Goal: Task Accomplishment & Management: Manage account settings

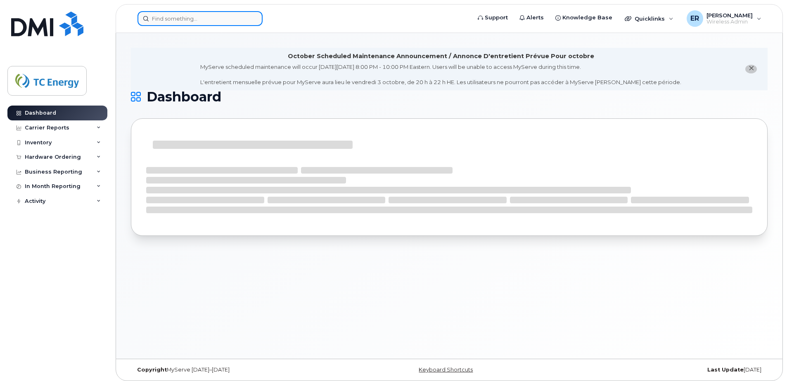
click at [202, 14] on input at bounding box center [199, 18] width 125 height 15
paste input "Er7459RoEr7459Ro"
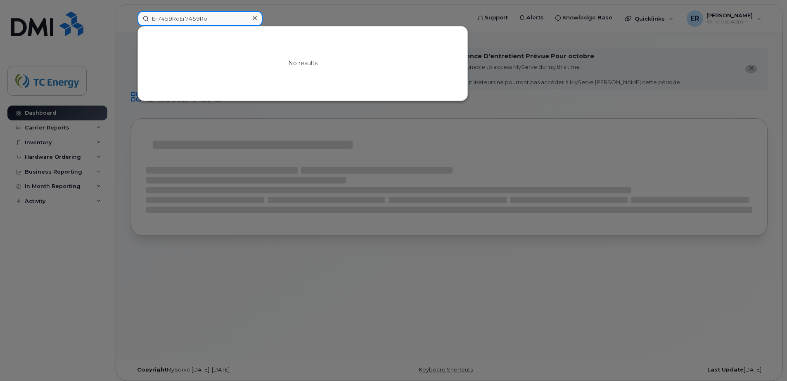
type input "Er7459RoEr7459Ro"
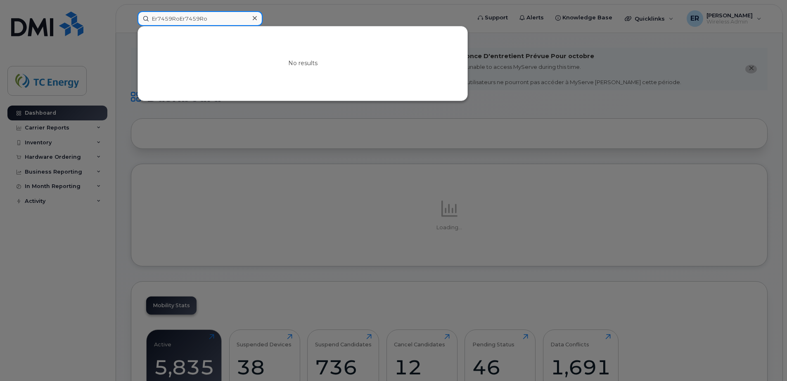
drag, startPoint x: 56, startPoint y: 24, endPoint x: 307, endPoint y: 35, distance: 251.7
click at [131, 24] on div "Er7459RoEr7459Ro No results" at bounding box center [301, 18] width 341 height 15
drag, startPoint x: 253, startPoint y: 16, endPoint x: 237, endPoint y: 20, distance: 16.1
click at [252, 17] on div at bounding box center [255, 18] width 12 height 12
click at [237, 20] on input at bounding box center [199, 18] width 125 height 15
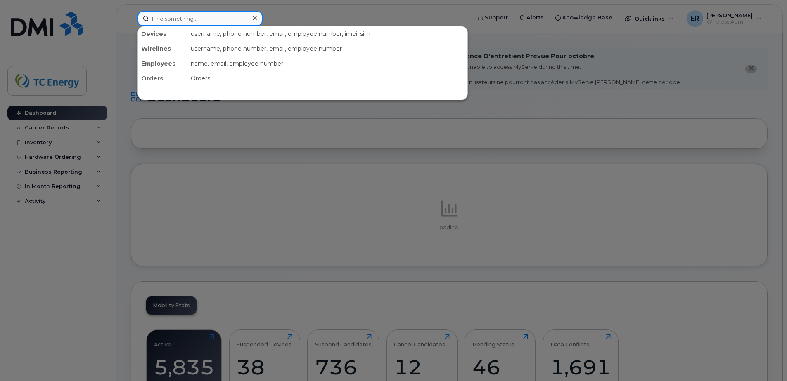
paste input "5641852647"
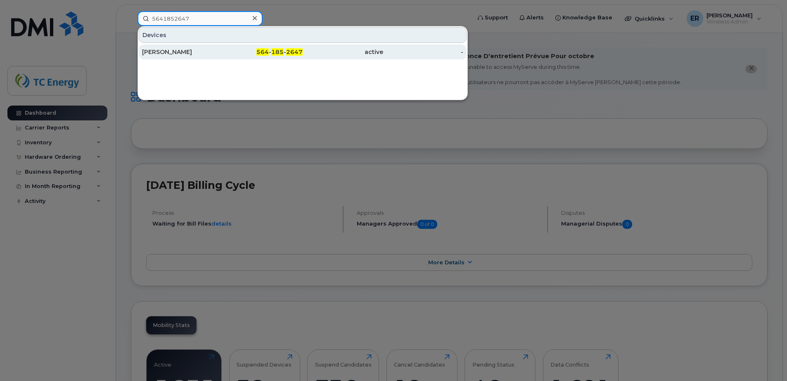
type input "5641852647"
click at [198, 50] on div "John Morgan" at bounding box center [182, 52] width 81 height 8
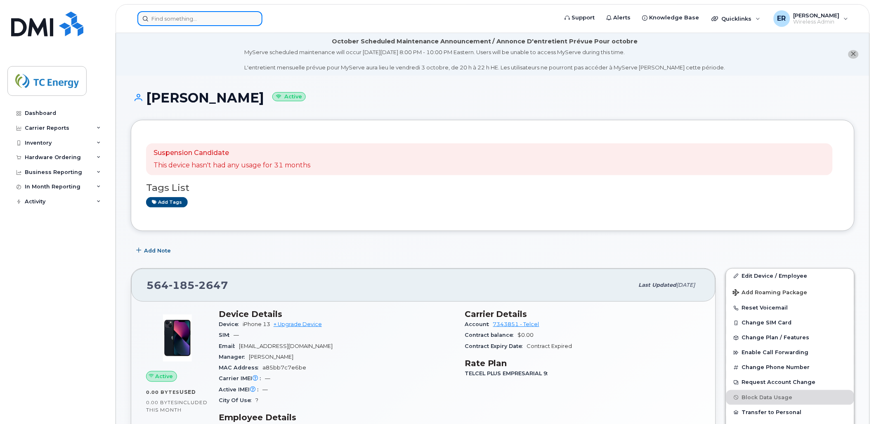
click at [237, 18] on input at bounding box center [199, 18] width 125 height 15
paste input "5579507456"
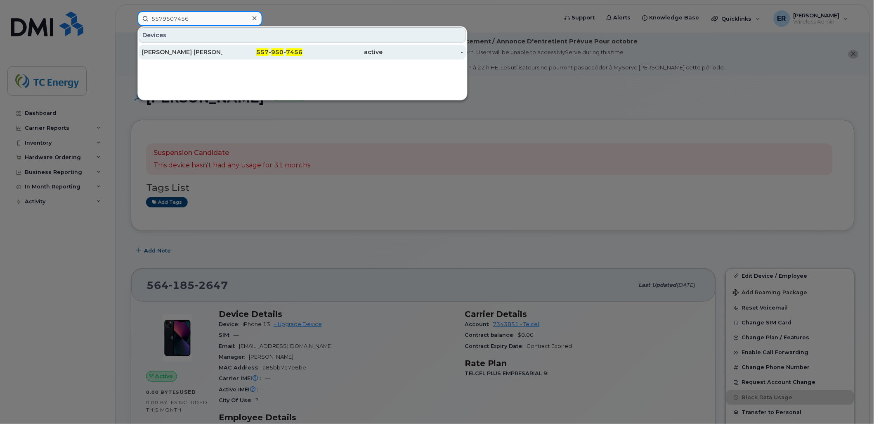
type input "5579507456"
click at [190, 51] on div "[PERSON_NAME] [PERSON_NAME] Olivos" at bounding box center [182, 52] width 81 height 8
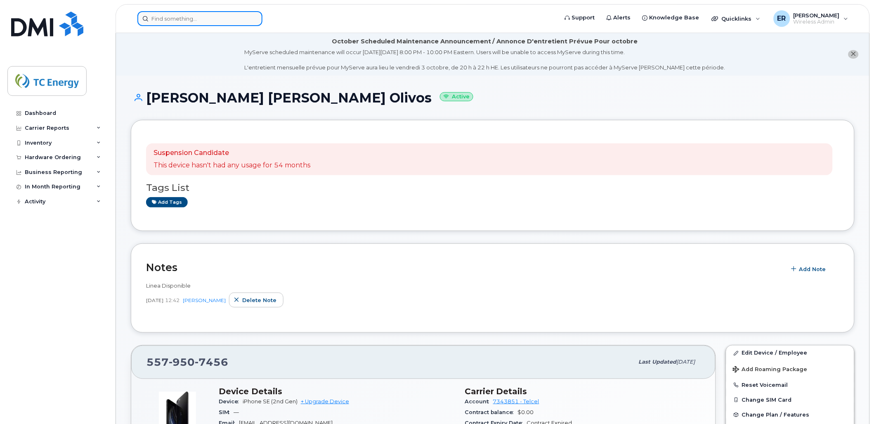
click at [178, 17] on input at bounding box center [199, 18] width 125 height 15
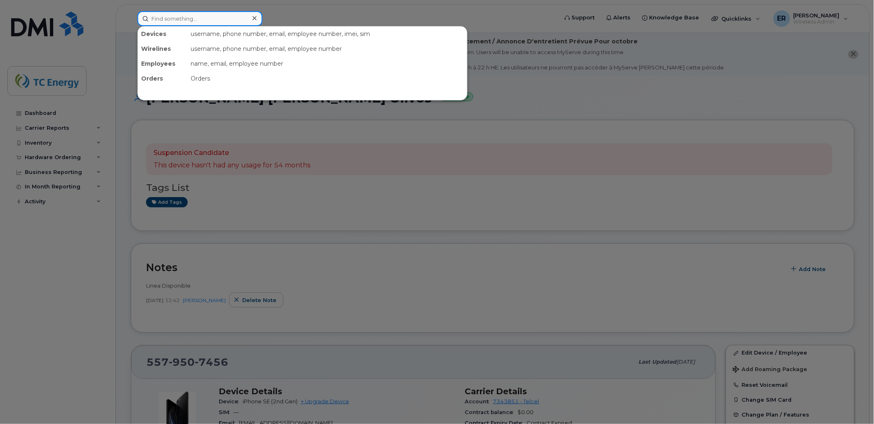
paste input "5531488234"
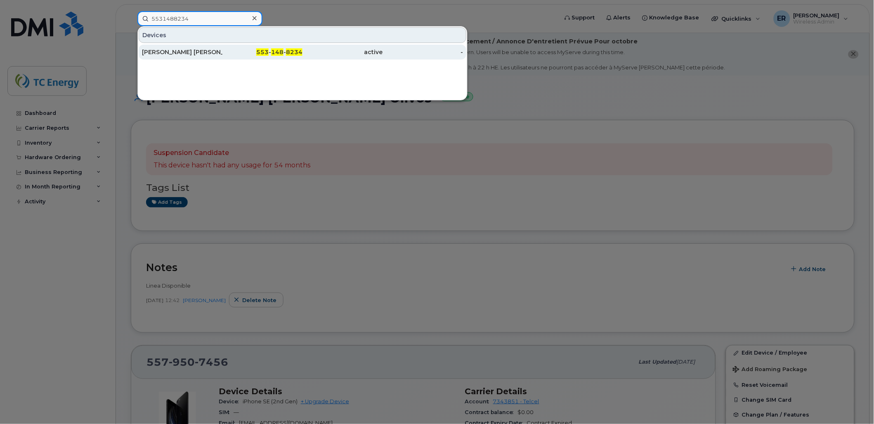
type input "5531488234"
click at [171, 50] on div "Armando Felipe beltran dominguez" at bounding box center [182, 52] width 81 height 8
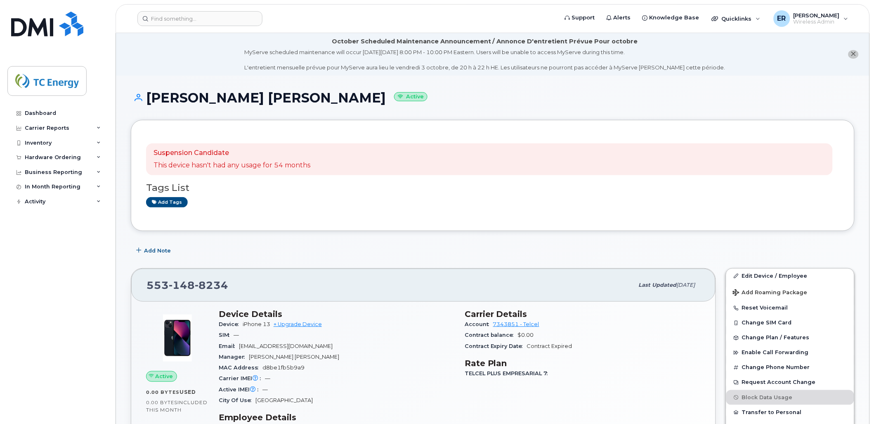
click at [395, 97] on h1 "Armando Felipe beltran dominguez Active" at bounding box center [493, 97] width 724 height 14
drag, startPoint x: 386, startPoint y: 97, endPoint x: 147, endPoint y: 85, distance: 238.9
copy h1 "[PERSON_NAME] [PERSON_NAME]"
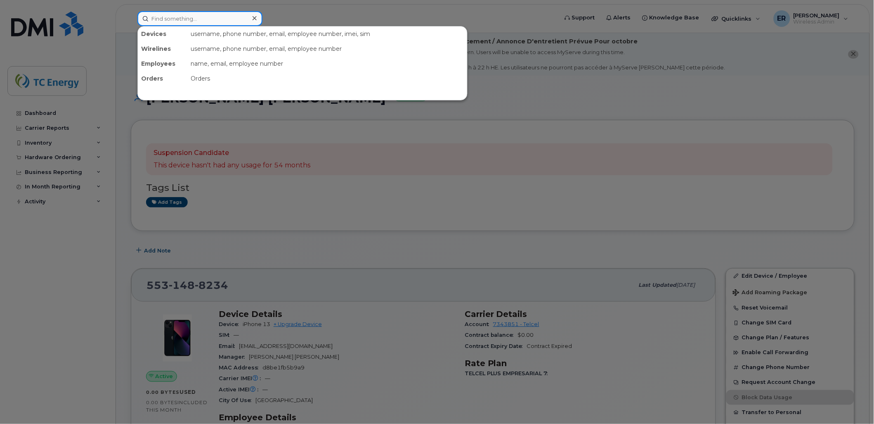
click at [174, 16] on input at bounding box center [199, 18] width 125 height 15
paste input "5554365758"
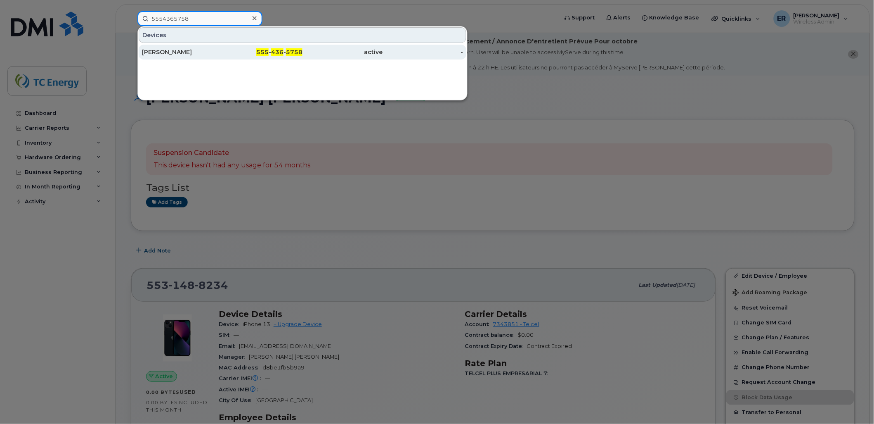
type input "5554365758"
click at [173, 58] on div "Gabriel Flores" at bounding box center [182, 52] width 81 height 15
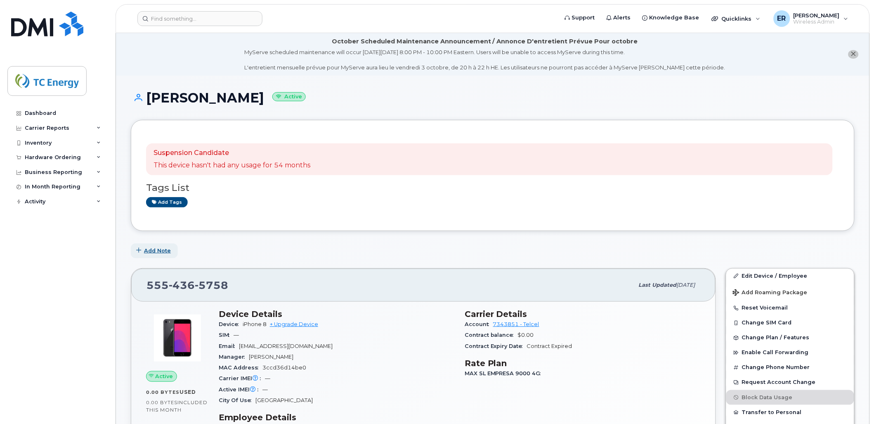
click at [157, 249] on span "Add Note" at bounding box center [157, 250] width 27 height 8
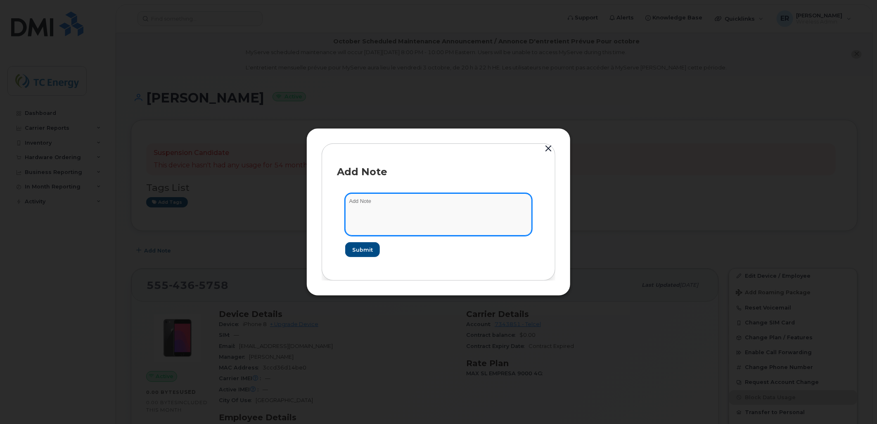
click at [429, 220] on textarea at bounding box center [438, 214] width 187 height 42
type textarea "l"
type textarea "Linea Disponible"
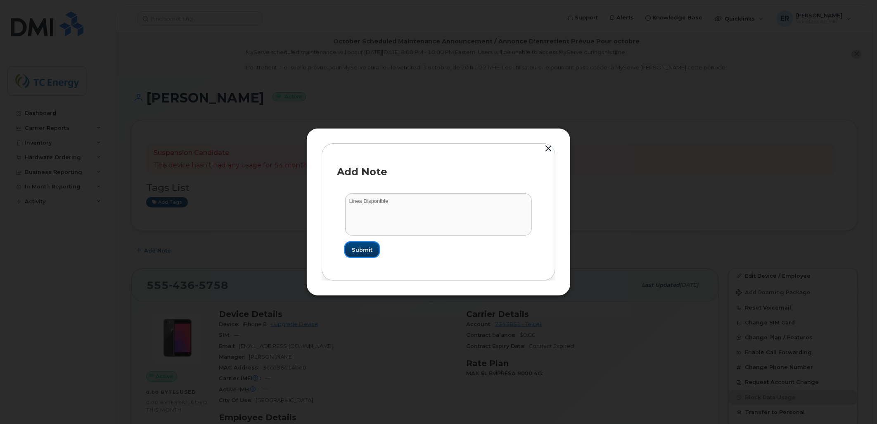
click at [374, 246] on button "Submit" at bounding box center [362, 249] width 34 height 15
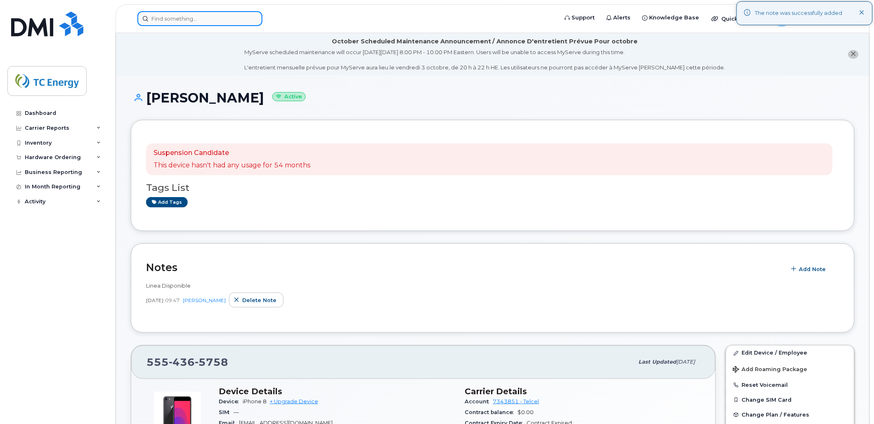
click at [202, 19] on input at bounding box center [199, 18] width 125 height 15
paste input "5625518895"
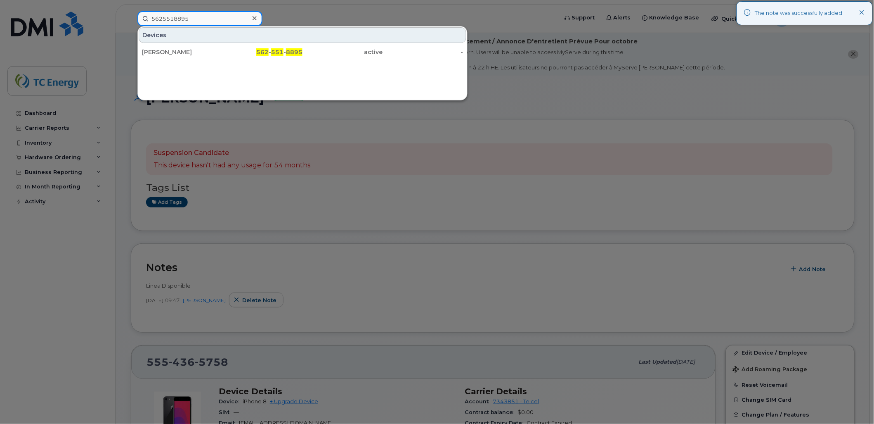
type input "5625518895"
click at [149, 35] on div "Devices" at bounding box center [303, 35] width 328 height 16
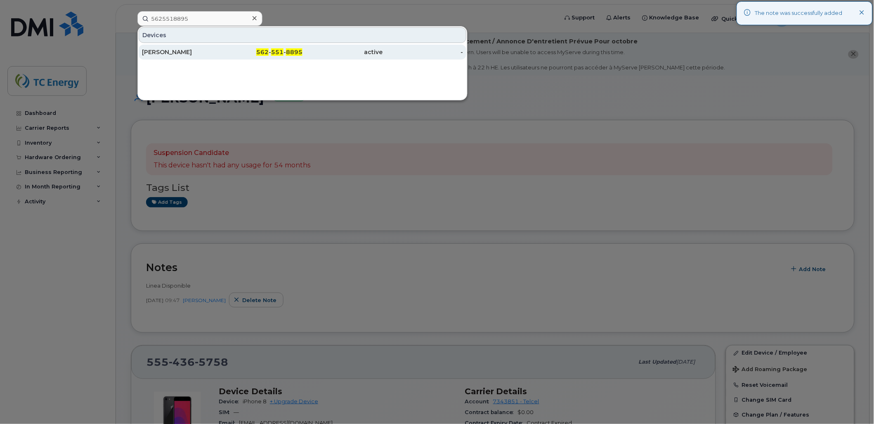
click at [193, 54] on div "Jennifer Lewis" at bounding box center [182, 52] width 81 height 8
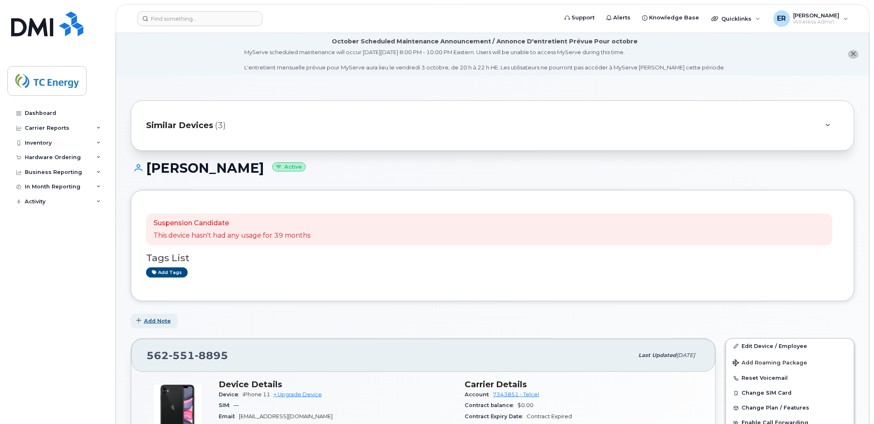
click at [159, 322] on span "Add Note" at bounding box center [157, 321] width 27 height 8
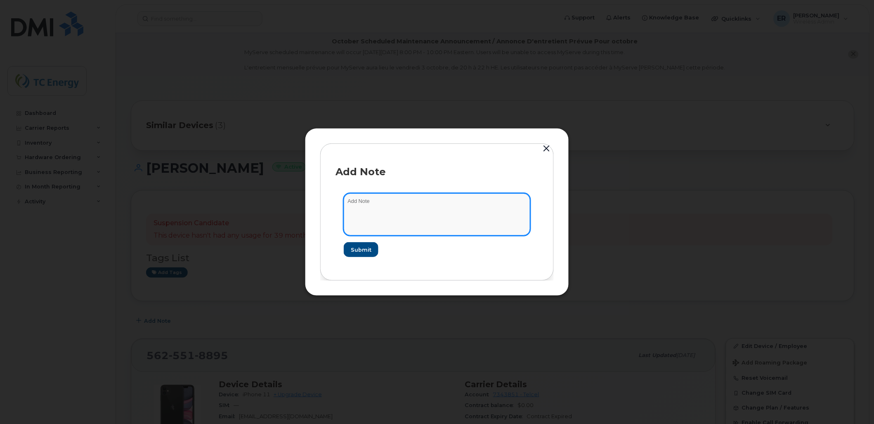
click at [397, 209] on textarea at bounding box center [437, 214] width 187 height 42
type textarea "Linea Diponible"
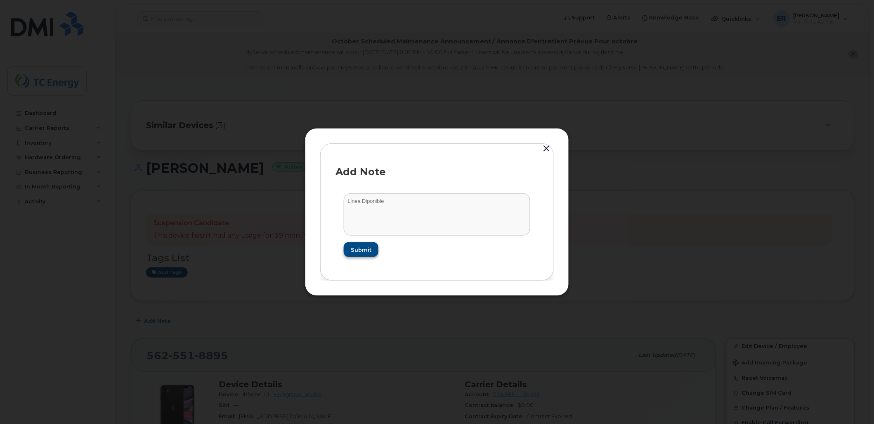
click at [376, 256] on form "Linea Diponible Submit" at bounding box center [437, 225] width 203 height 80
click at [368, 252] on span "Submit" at bounding box center [361, 250] width 21 height 8
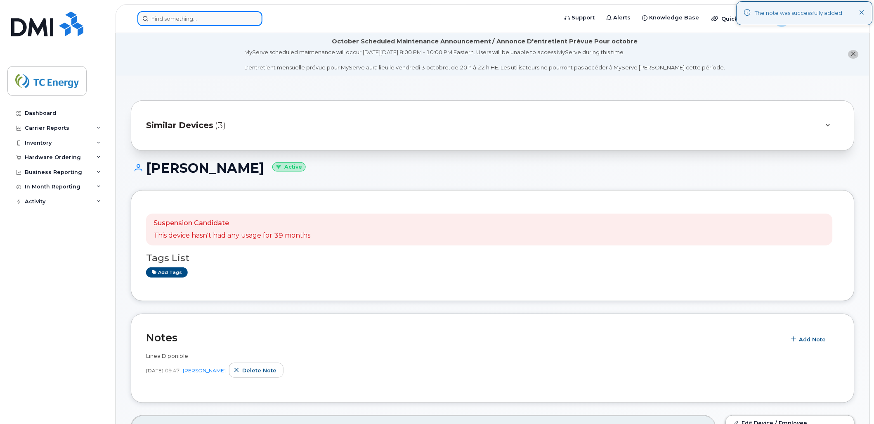
click at [217, 14] on input at bounding box center [199, 18] width 125 height 15
paste input "5641687843"
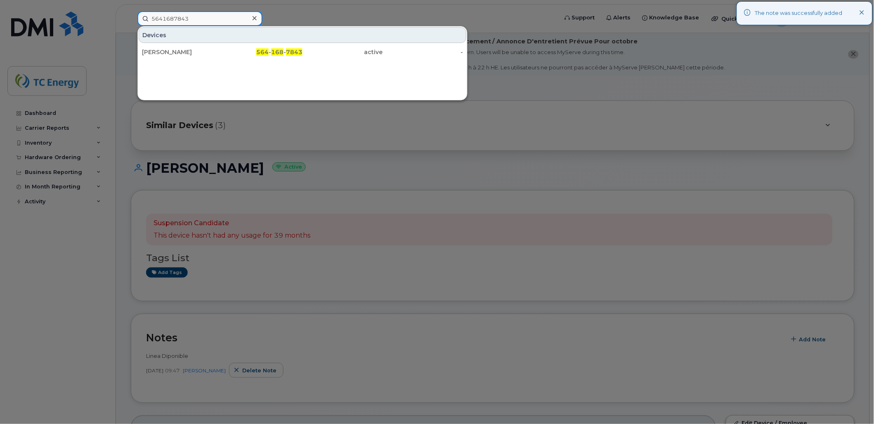
type input "5641687843"
drag, startPoint x: 309, startPoint y: 264, endPoint x: 323, endPoint y: 258, distance: 15.2
click at [311, 262] on div at bounding box center [437, 212] width 874 height 424
click at [179, 18] on input "5641687843" at bounding box center [199, 18] width 125 height 15
drag, startPoint x: 195, startPoint y: 14, endPoint x: 38, endPoint y: 5, distance: 156.7
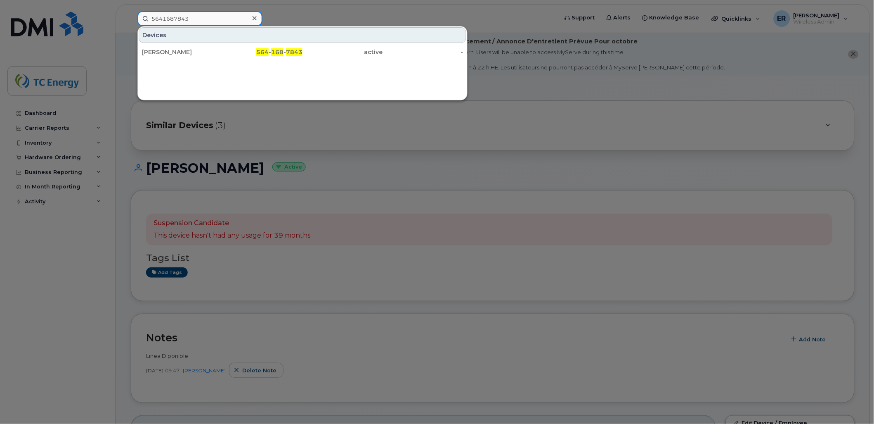
click at [131, 11] on div "5641687843 Devices [PERSON_NAME] 564 - 168 - 7843 active -" at bounding box center [345, 18] width 429 height 15
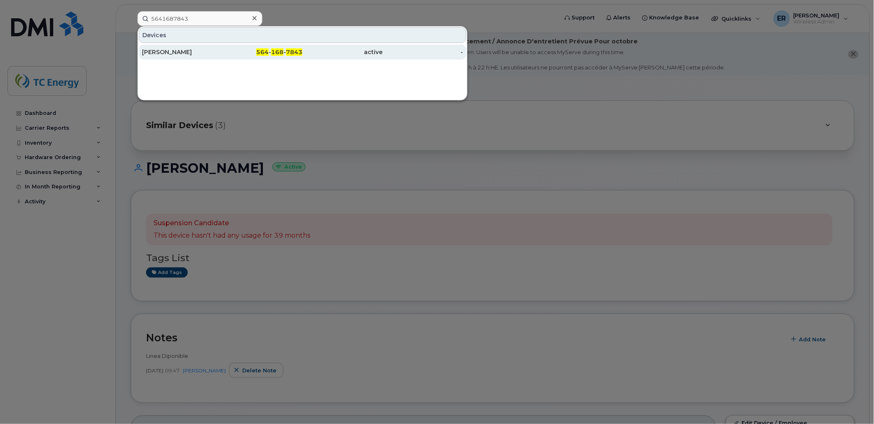
click at [191, 46] on div "Itzel Karina Bejarano" at bounding box center [182, 52] width 81 height 15
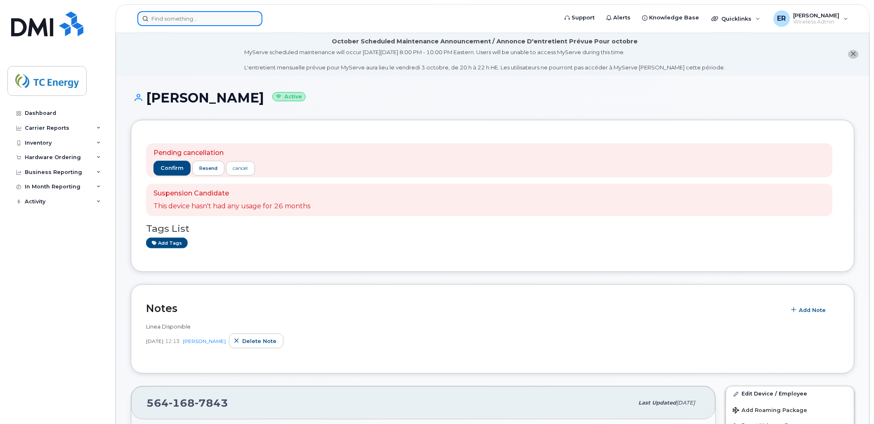
click at [166, 21] on input at bounding box center [199, 18] width 125 height 15
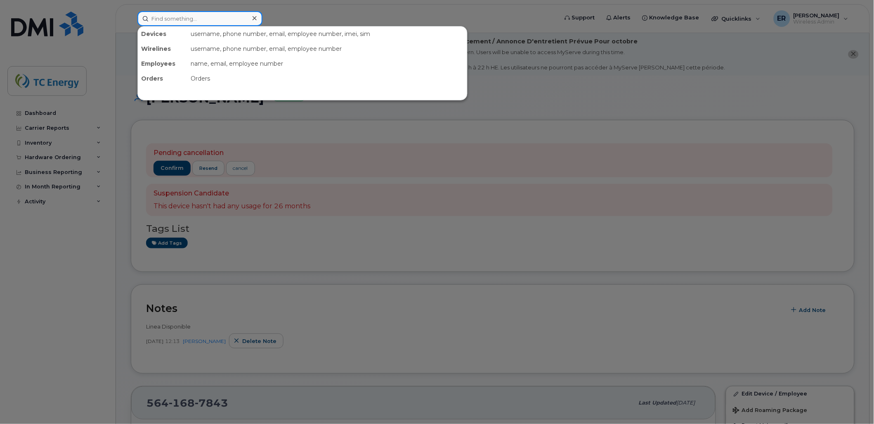
paste input "5641687843"
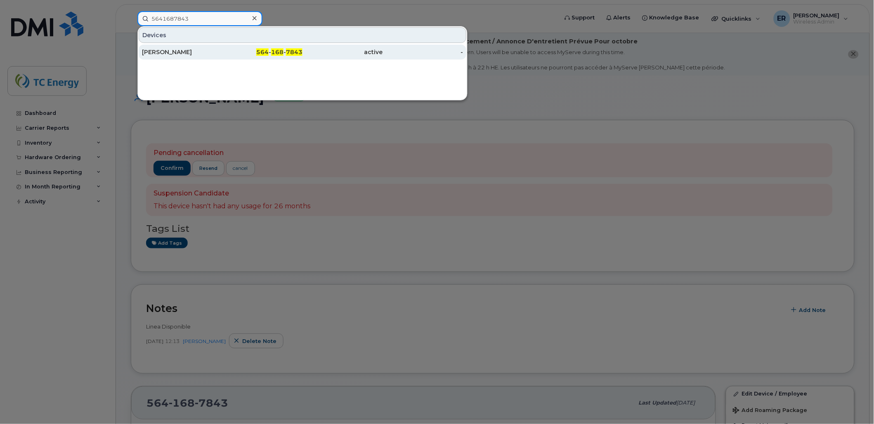
type input "5641687843"
click at [180, 55] on div "[PERSON_NAME]" at bounding box center [182, 52] width 81 height 8
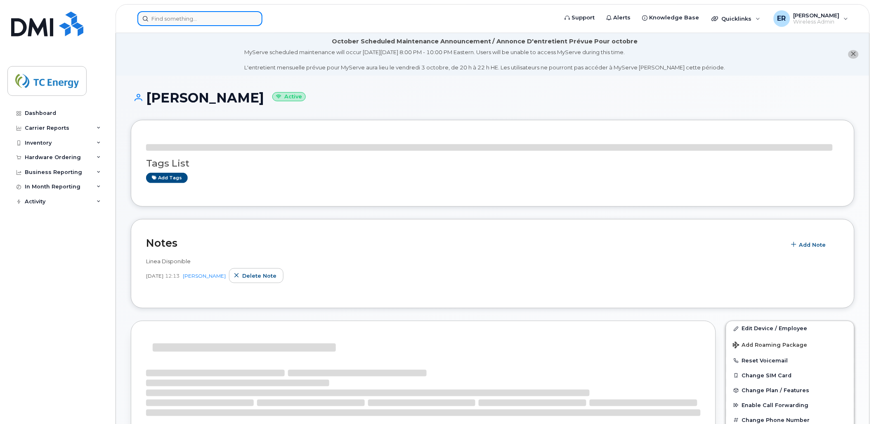
click at [204, 23] on input at bounding box center [199, 18] width 125 height 15
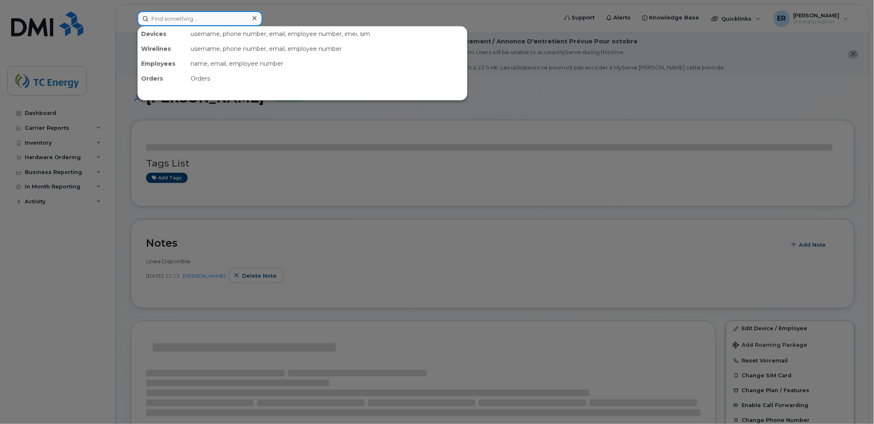
paste input "5641687843"
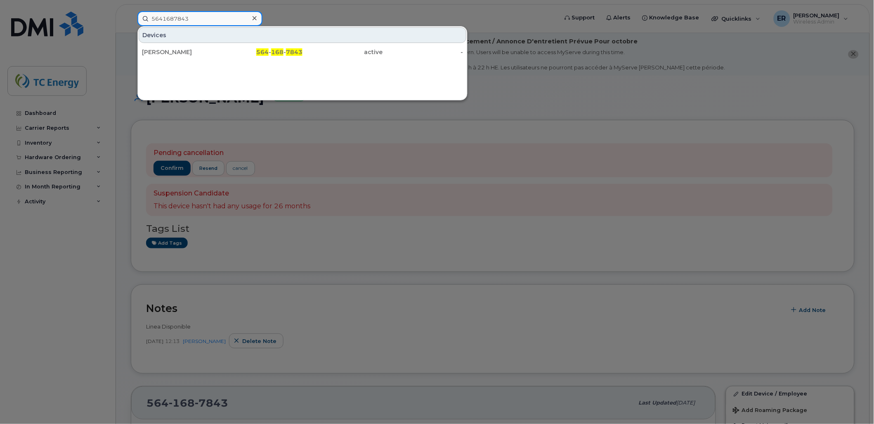
drag, startPoint x: 212, startPoint y: 18, endPoint x: 73, endPoint y: 5, distance: 139.3
click at [131, 14] on div "5641687843 Devices Itzel Karina Bejarano 564 - 168 - 7843 active -" at bounding box center [345, 18] width 429 height 15
paste input "54343279"
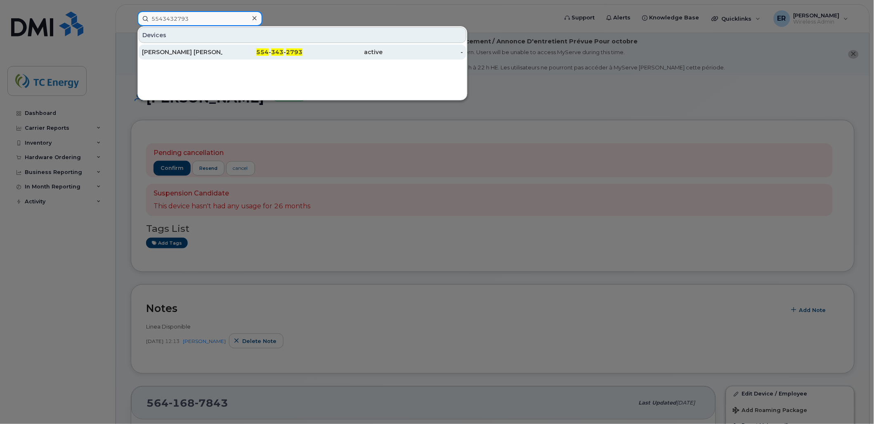
type input "5543432793"
click at [163, 53] on div "Hannia Lisbeth Perez" at bounding box center [182, 52] width 81 height 8
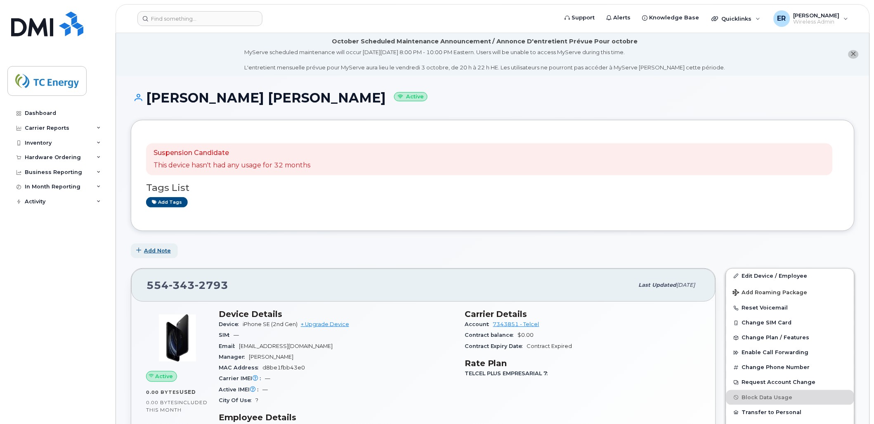
click at [156, 253] on span "Add Note" at bounding box center [157, 250] width 27 height 8
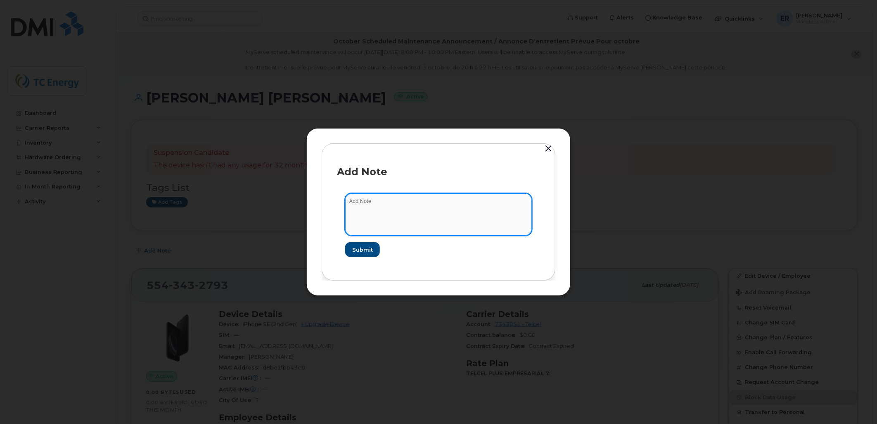
click at [374, 208] on textarea at bounding box center [438, 214] width 187 height 42
type textarea "Linea Disponible"
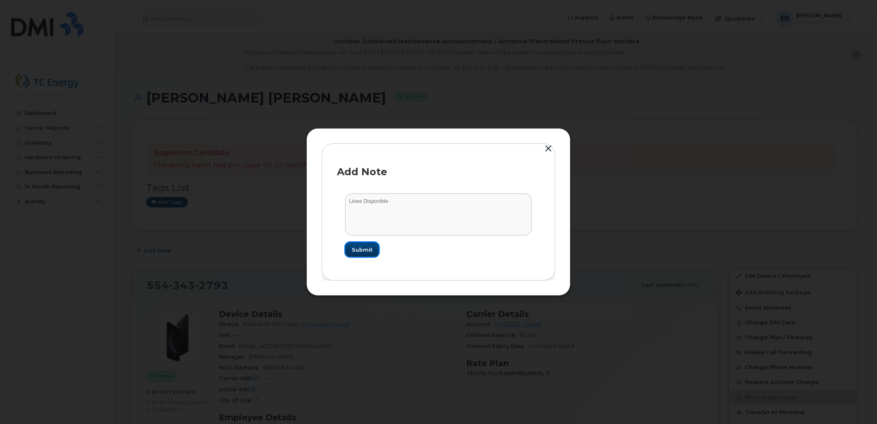
drag, startPoint x: 360, startPoint y: 248, endPoint x: 373, endPoint y: 244, distance: 13.3
click at [362, 248] on span "Submit" at bounding box center [362, 250] width 21 height 8
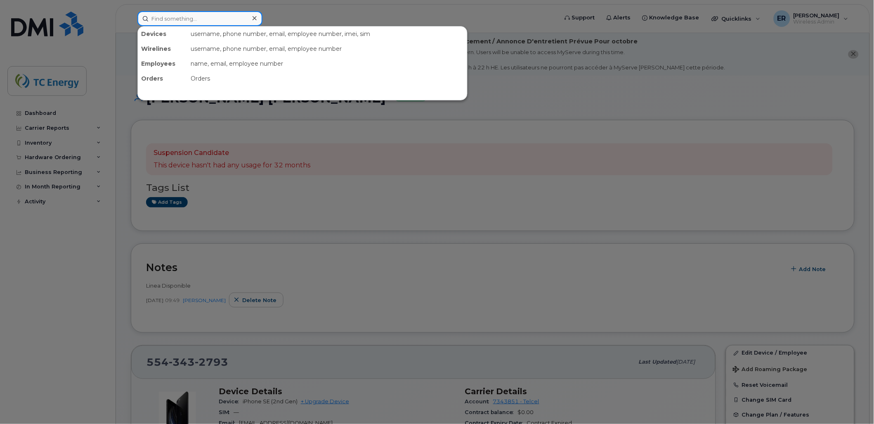
drag, startPoint x: 192, startPoint y: 12, endPoint x: 198, endPoint y: 14, distance: 6.0
click at [192, 12] on input at bounding box center [199, 18] width 125 height 15
paste input "5529672197"
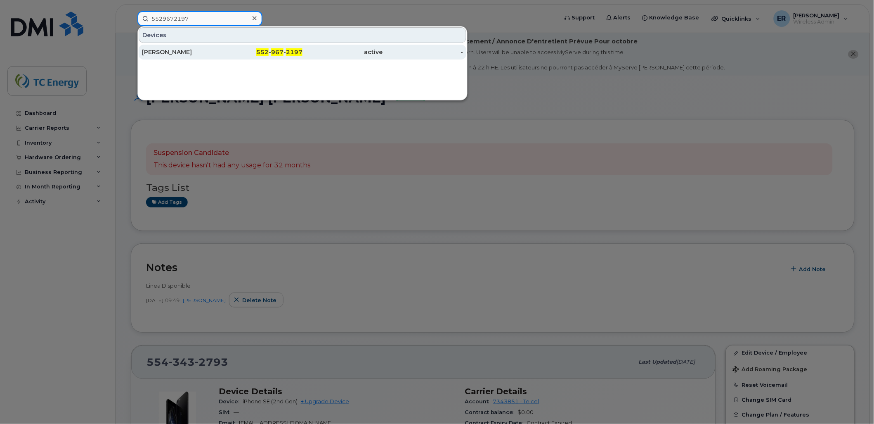
type input "5529672197"
click at [141, 52] on link "Jose Ernesto Fuentes 552 - 967 - 2197 active -" at bounding box center [303, 52] width 328 height 15
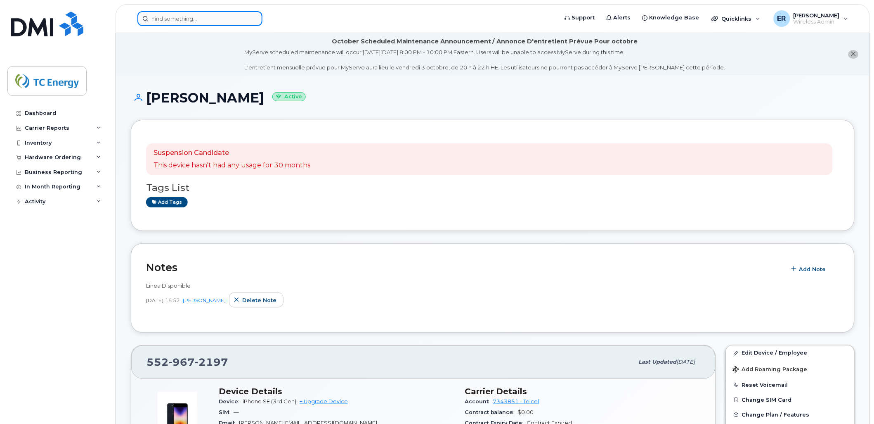
click at [220, 15] on input at bounding box center [199, 18] width 125 height 15
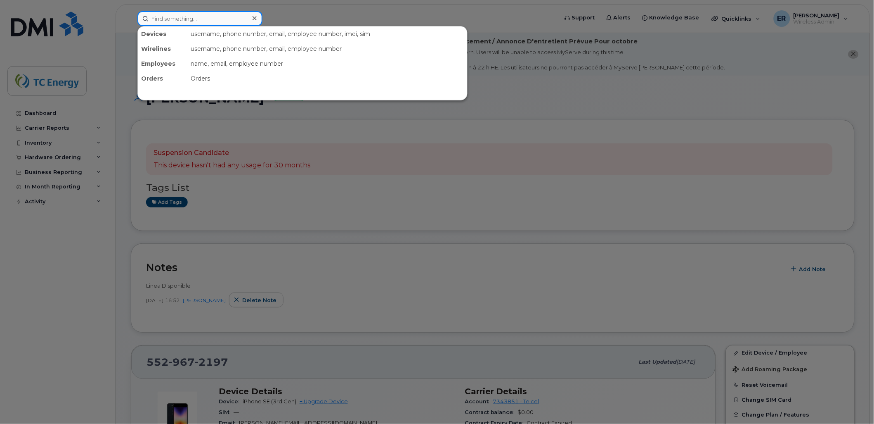
click at [220, 19] on input at bounding box center [199, 18] width 125 height 15
paste input "5580780429"
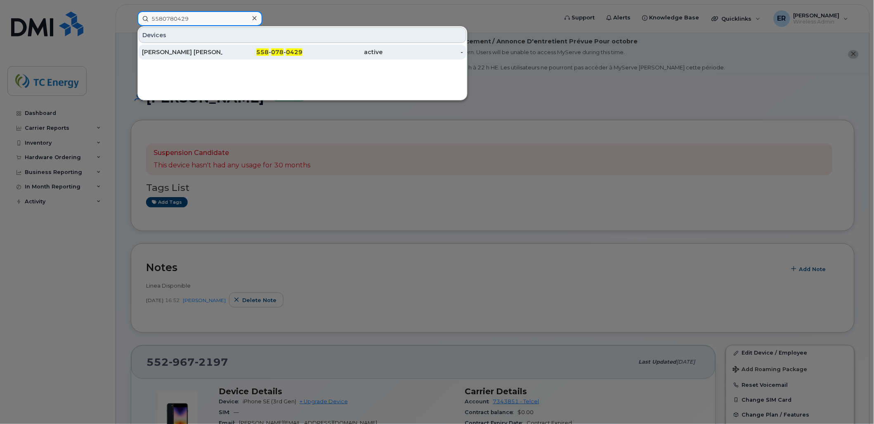
type input "5580780429"
click at [185, 55] on div "Jonathan Daniel Cruz" at bounding box center [182, 52] width 81 height 8
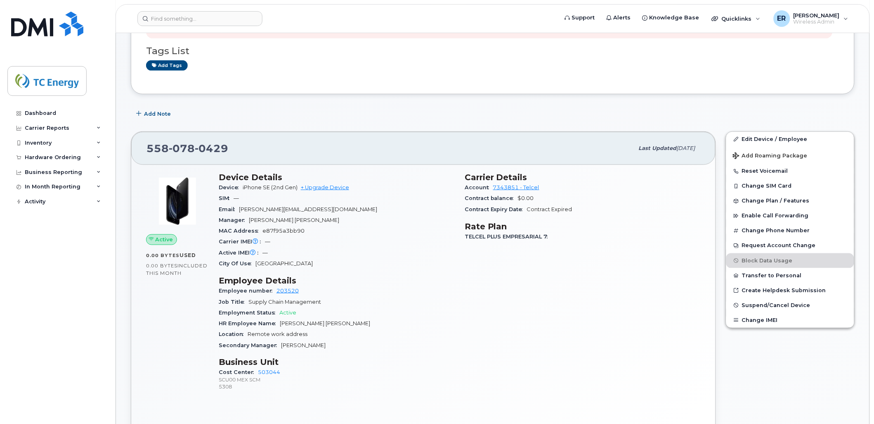
scroll to position [137, 0]
click at [168, 109] on span "Add Note" at bounding box center [157, 113] width 27 height 8
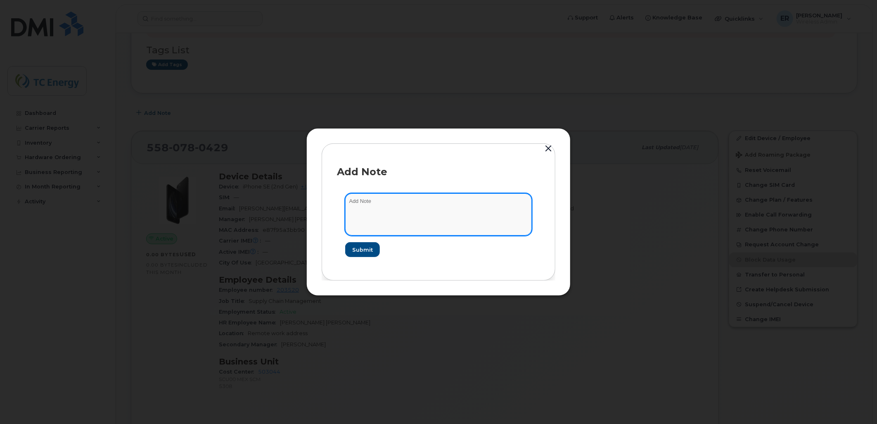
click at [409, 214] on textarea at bounding box center [438, 214] width 187 height 42
type textarea "Linea Disponible"
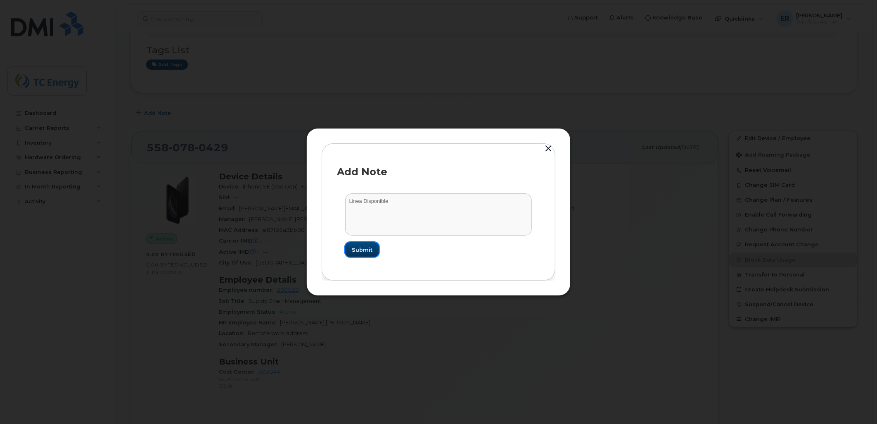
click at [355, 254] on button "Submit" at bounding box center [362, 249] width 34 height 15
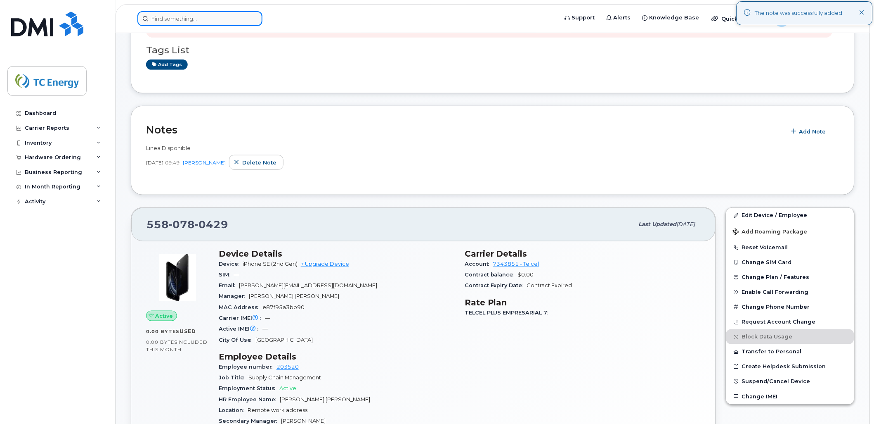
click at [199, 21] on input at bounding box center [199, 18] width 125 height 15
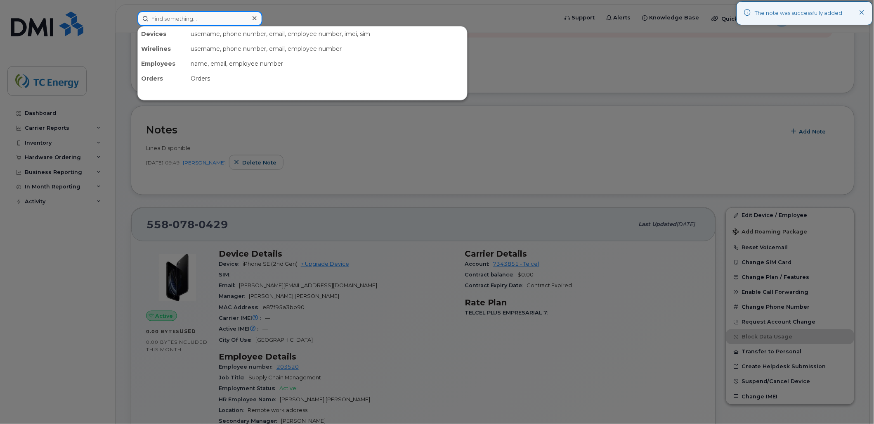
paste input "5579507456"
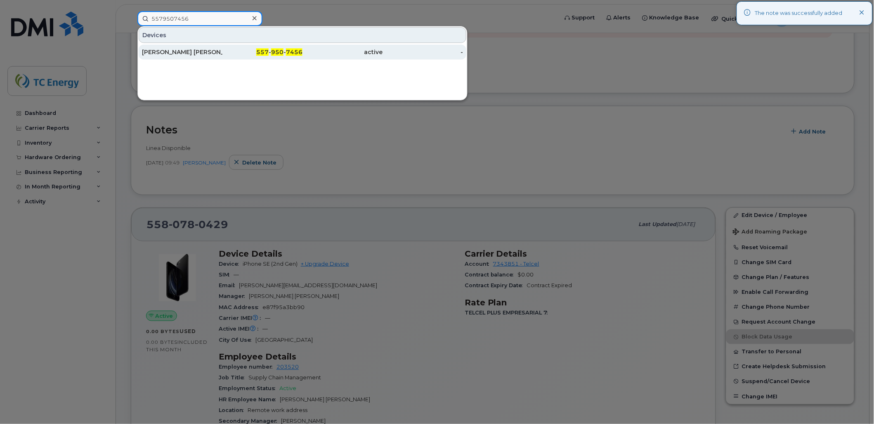
type input "5579507456"
click at [188, 54] on div "Maria Catalina Valadez Olivos" at bounding box center [182, 52] width 81 height 8
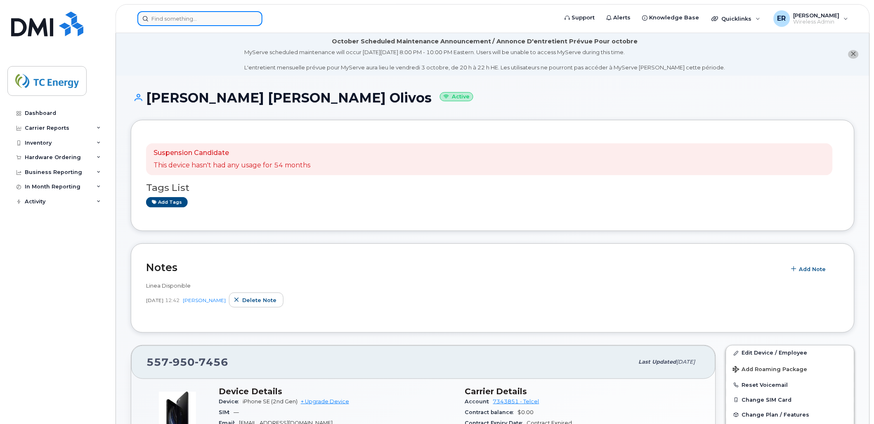
click at [225, 22] on input at bounding box center [199, 18] width 125 height 15
paste input "5651048761"
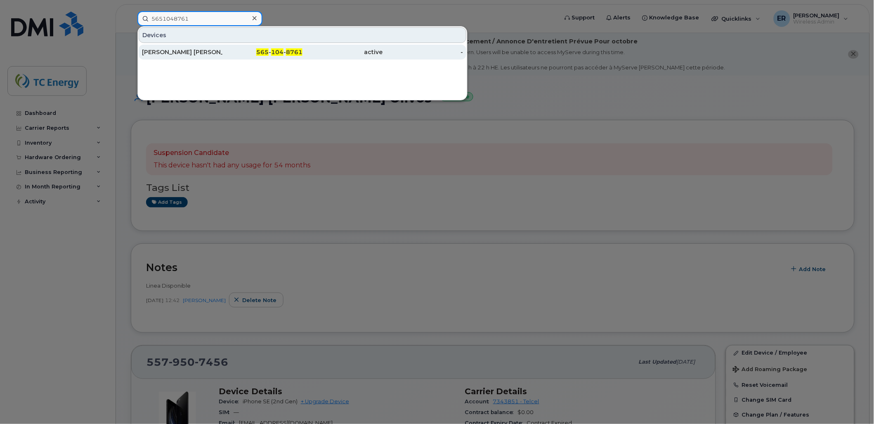
type input "5651048761"
click at [173, 50] on div "Pablo Ortiz Mena" at bounding box center [182, 52] width 81 height 8
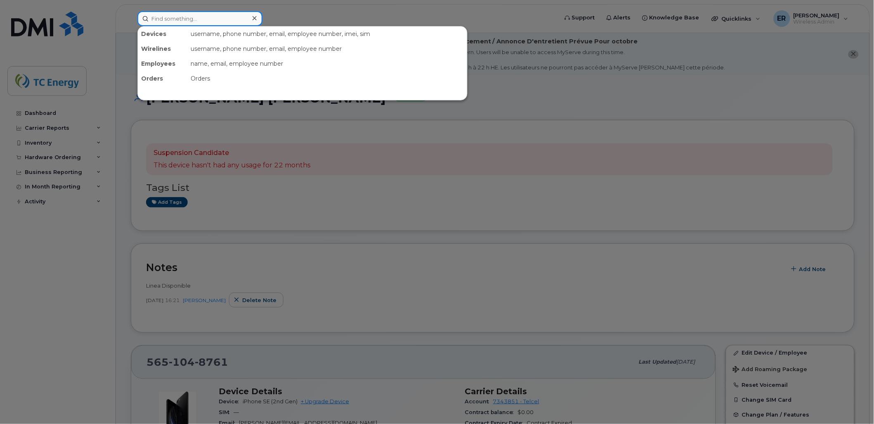
click at [184, 16] on input at bounding box center [199, 18] width 125 height 15
paste input "5641598082"
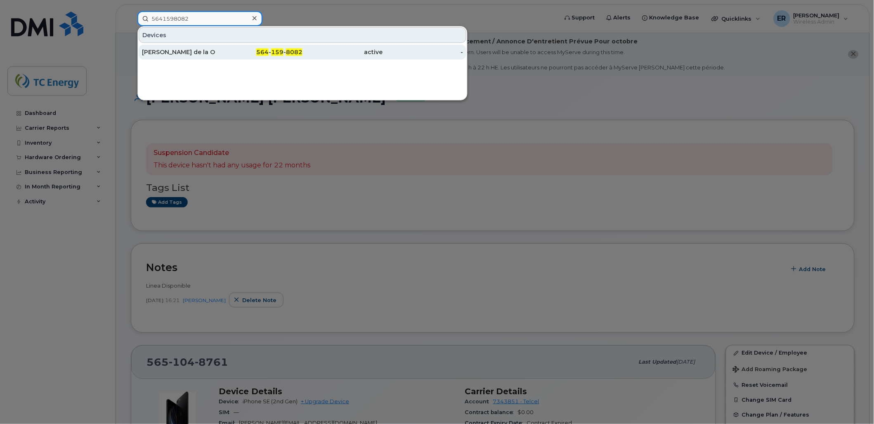
type input "5641598082"
click at [189, 51] on div "[PERSON_NAME] de la O" at bounding box center [182, 52] width 81 height 8
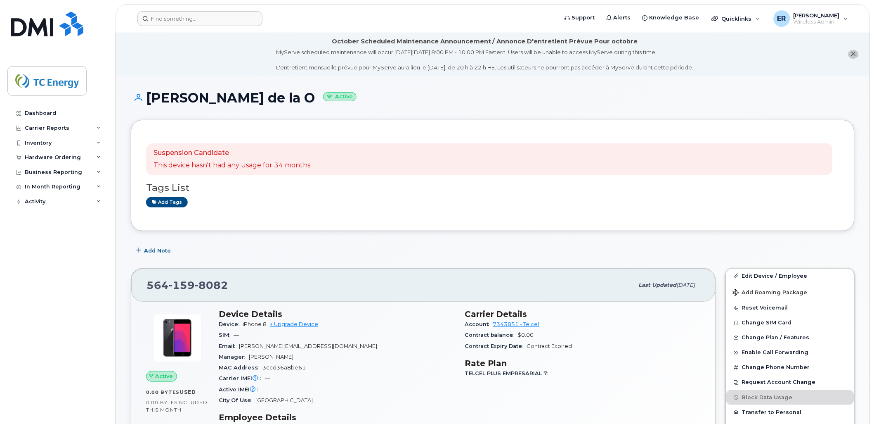
drag, startPoint x: 230, startPoint y: 27, endPoint x: 232, endPoint y: 19, distance: 8.0
click at [231, 24] on header "Support Alerts Knowledge Base Quicklinks Suspend / Cancel Device Change SIM Car…" at bounding box center [493, 18] width 755 height 29
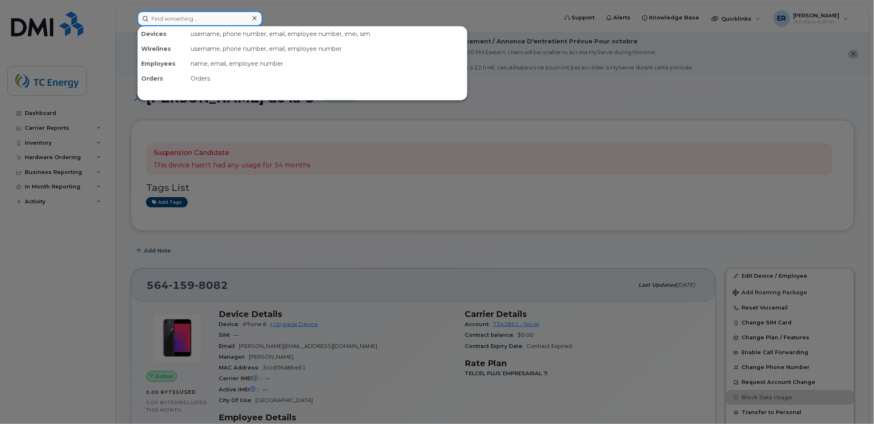
click at [232, 18] on input at bounding box center [199, 18] width 125 height 15
paste input "5580182359"
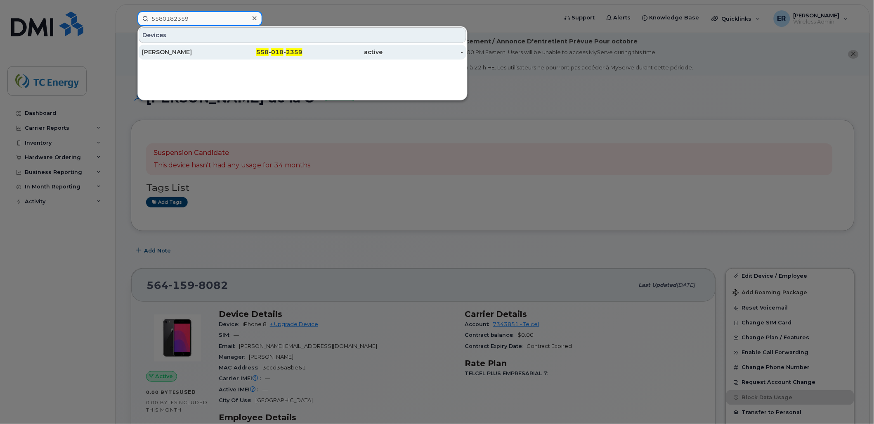
type input "5580182359"
click at [142, 55] on div "Alma Lorena Prado Medina" at bounding box center [182, 52] width 81 height 8
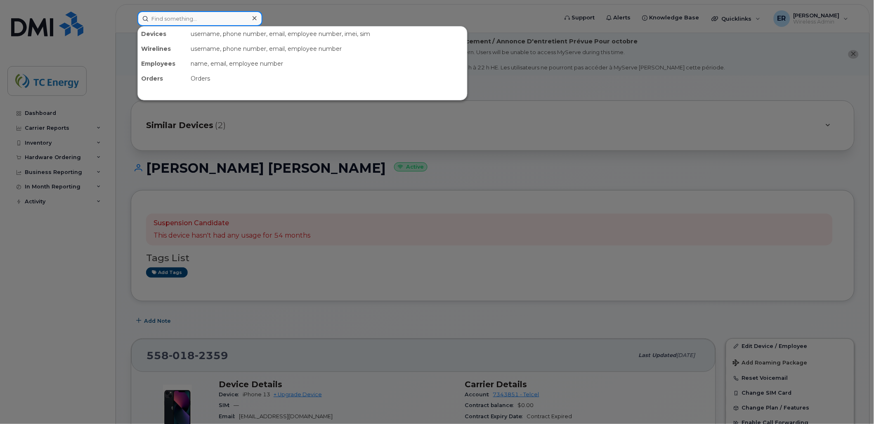
click at [218, 14] on input at bounding box center [199, 18] width 125 height 15
paste input "5641687842"
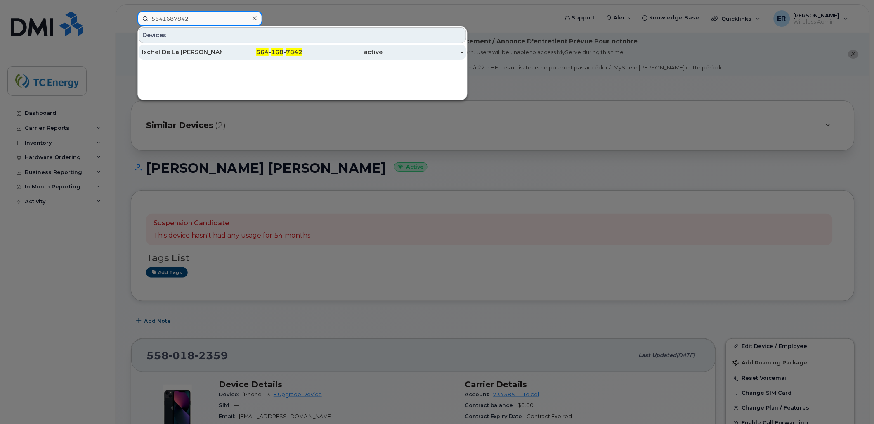
type input "5641687842"
click at [187, 55] on div "Ixchel De La [PERSON_NAME]" at bounding box center [182, 52] width 81 height 8
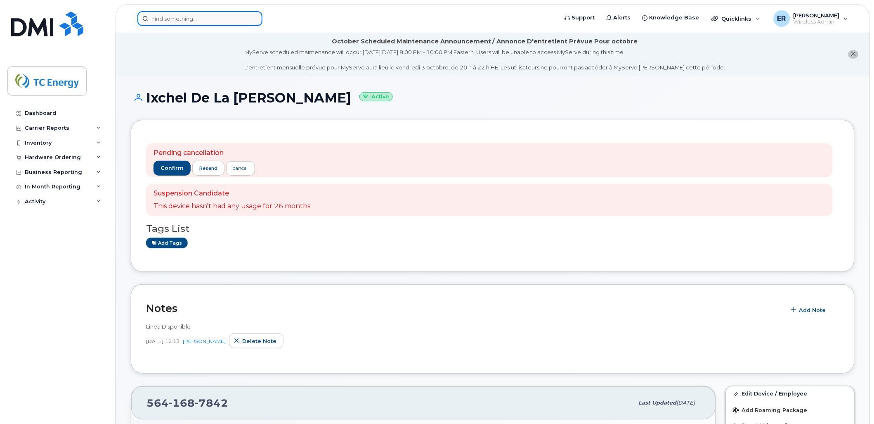
click at [233, 11] on input at bounding box center [199, 18] width 125 height 15
paste input "5541812188"
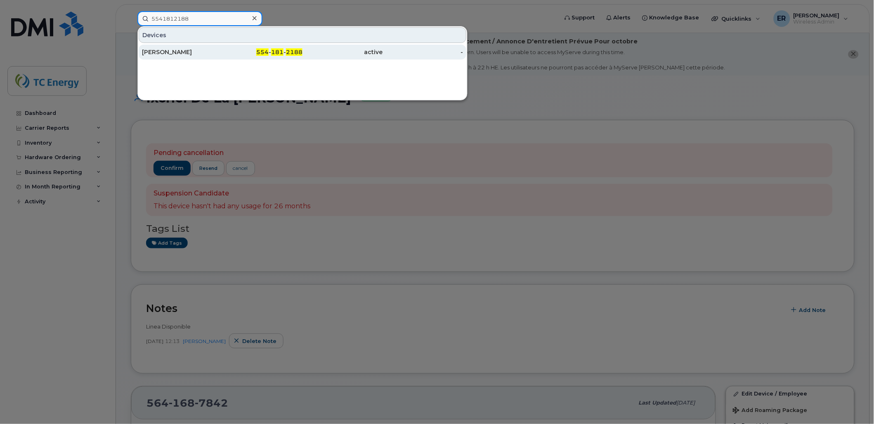
type input "5541812188"
click at [175, 52] on div "[PERSON_NAME]" at bounding box center [182, 52] width 81 height 8
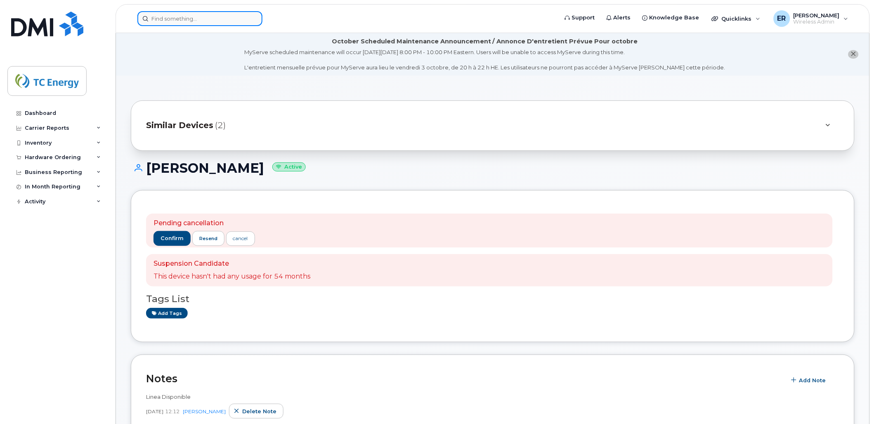
click at [172, 21] on input at bounding box center [199, 18] width 125 height 15
paste input "5641687842"
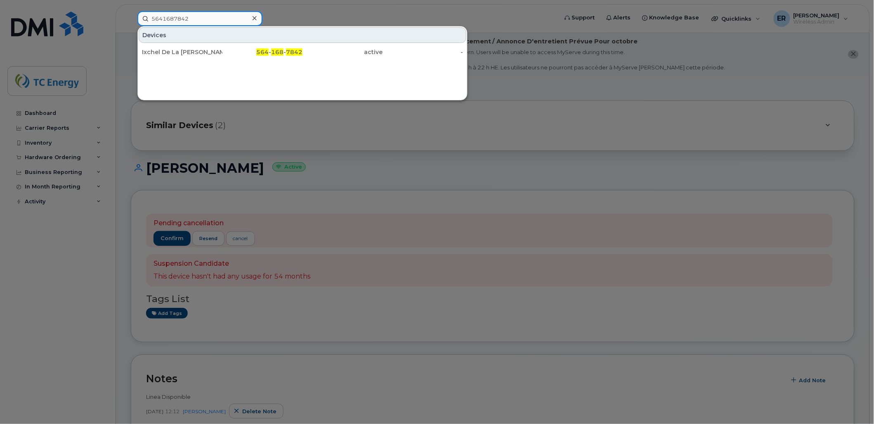
type input "5641687842"
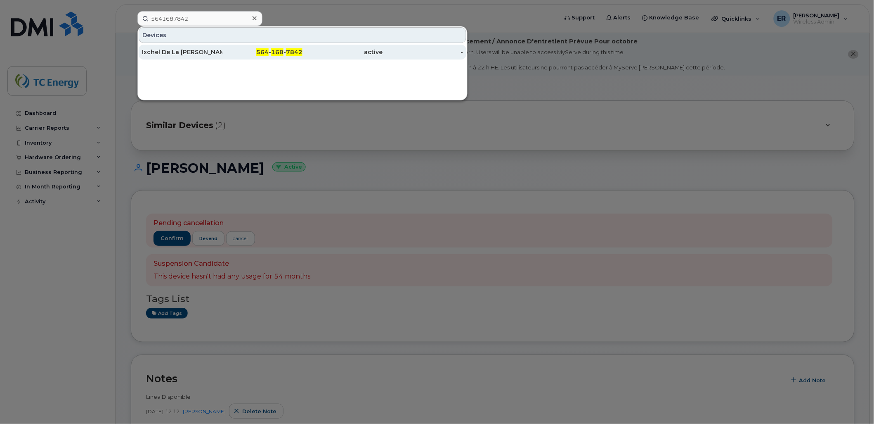
click at [182, 45] on div "Ixchel De La Cruz" at bounding box center [182, 52] width 81 height 15
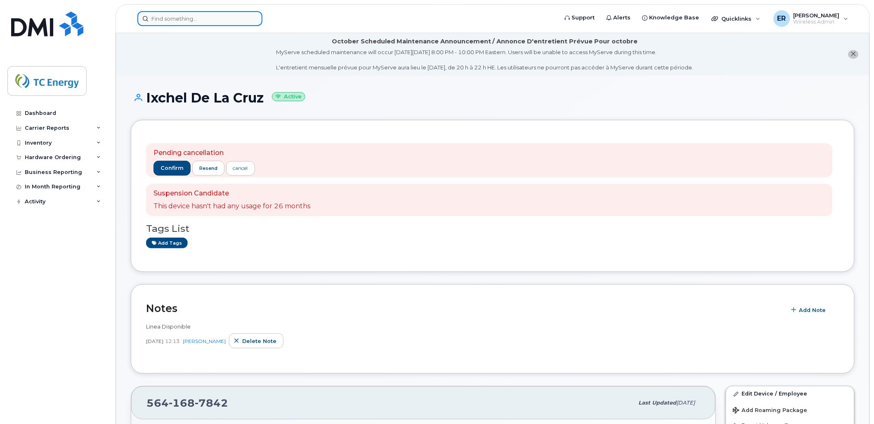
click at [235, 17] on input at bounding box center [199, 18] width 125 height 15
paste input "5541812188"
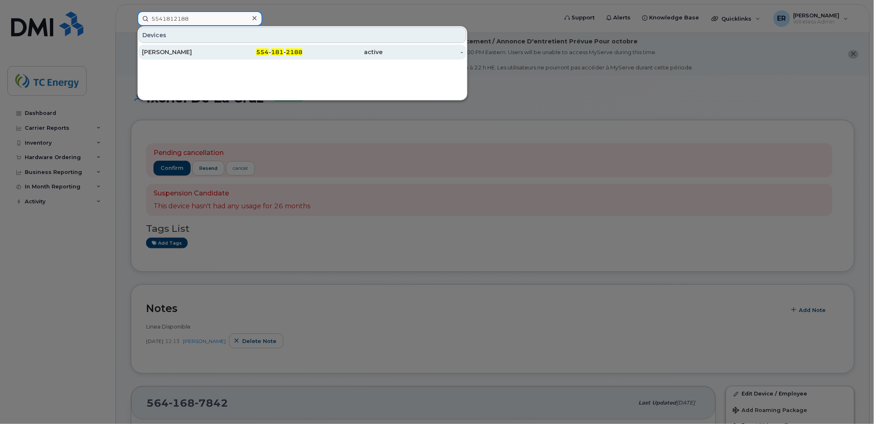
type input "5541812188"
click at [183, 48] on div "Jose Alberto Saldivar" at bounding box center [182, 52] width 81 height 8
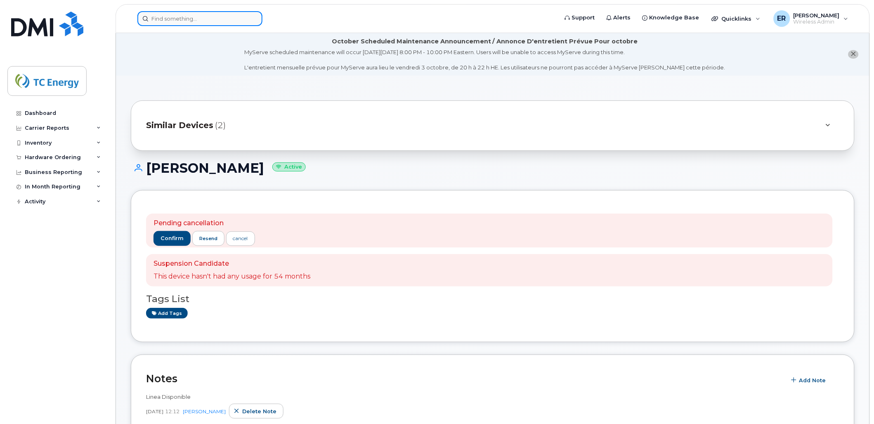
click at [164, 19] on input at bounding box center [199, 18] width 125 height 15
paste input "5641613743"
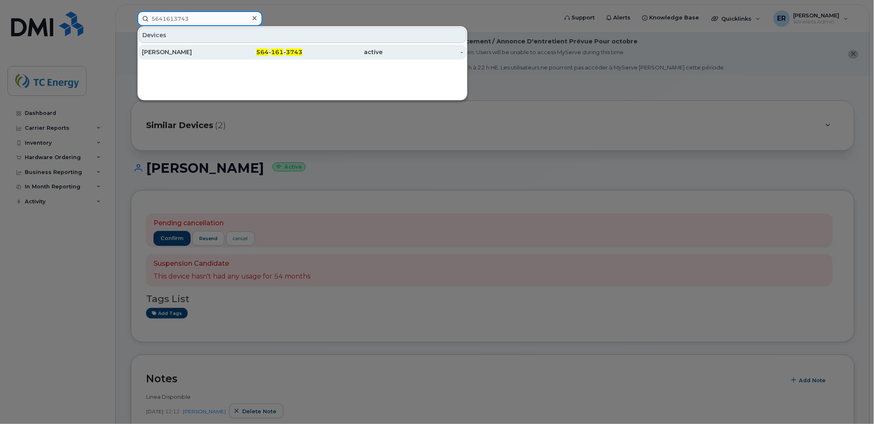
type input "5641613743"
click at [175, 54] on div "[PERSON_NAME]" at bounding box center [182, 52] width 81 height 8
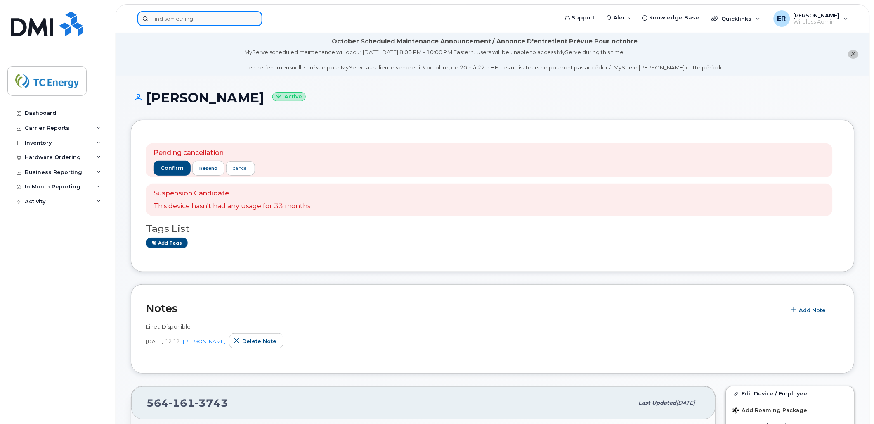
click at [215, 20] on input at bounding box center [199, 18] width 125 height 15
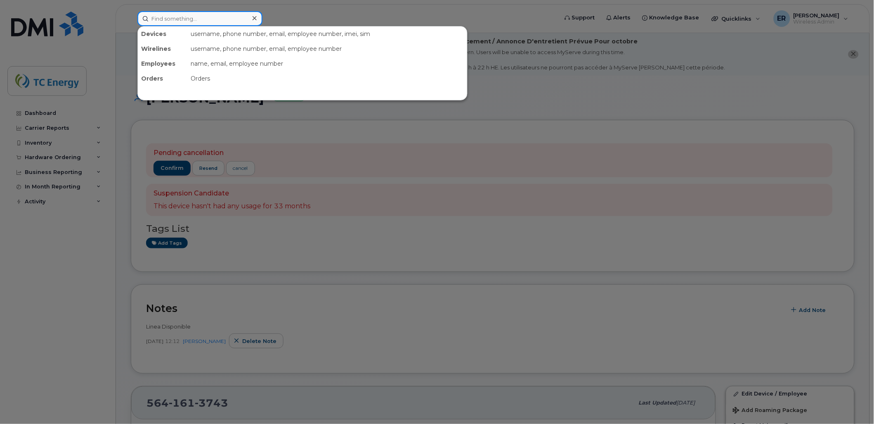
paste input "5548484205"
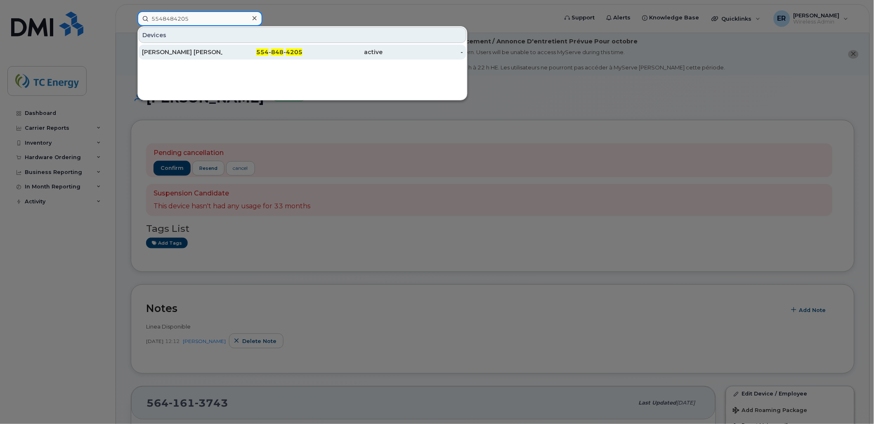
type input "5548484205"
click at [215, 53] on div "[PERSON_NAME] [PERSON_NAME]" at bounding box center [182, 52] width 81 height 8
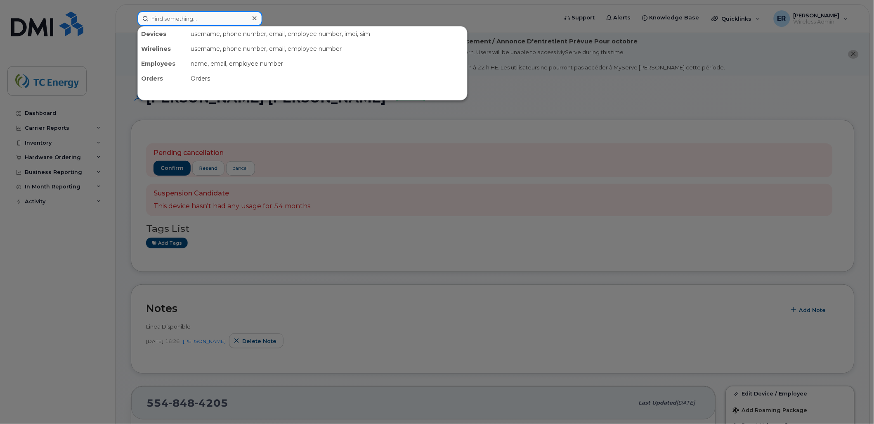
click at [176, 11] on input at bounding box center [199, 18] width 125 height 15
paste input "5554325761"
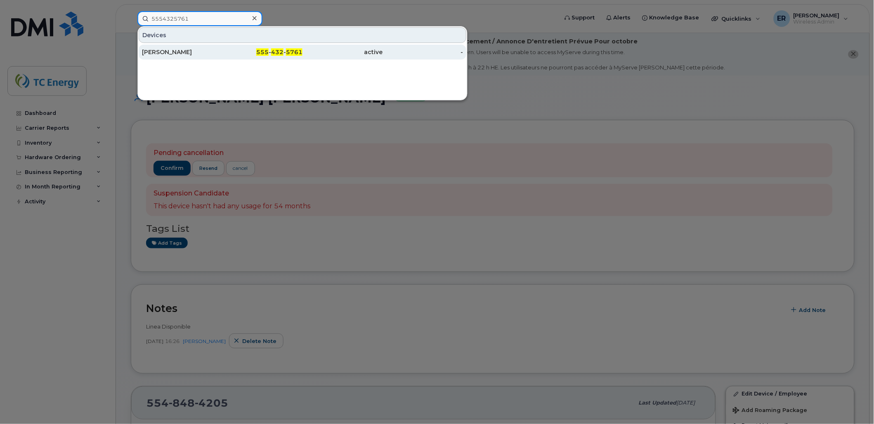
type input "5554325761"
click at [178, 52] on div "Cristina Paola Valerio" at bounding box center [182, 52] width 81 height 8
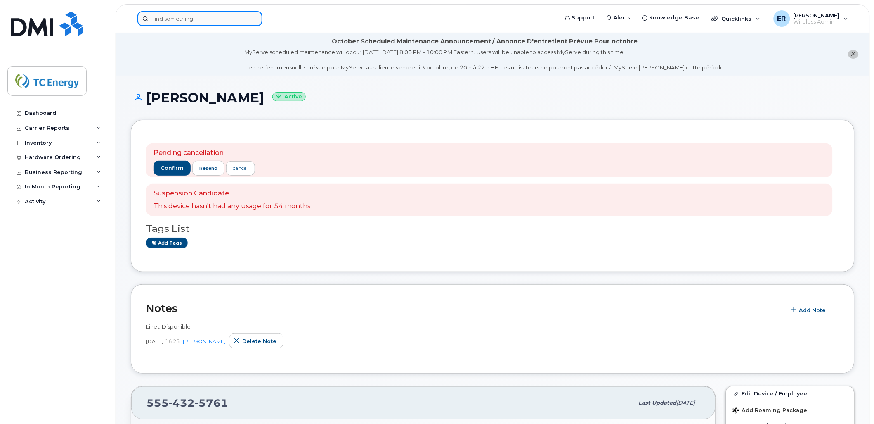
click at [237, 21] on input at bounding box center [199, 18] width 125 height 15
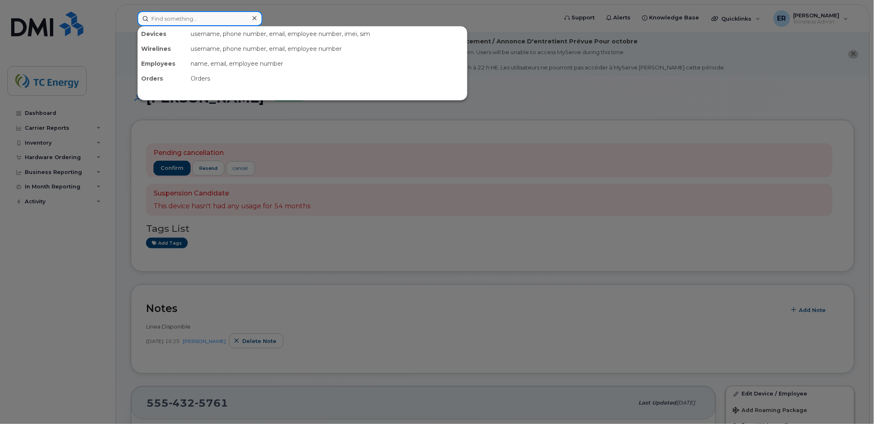
paste input "5641687850"
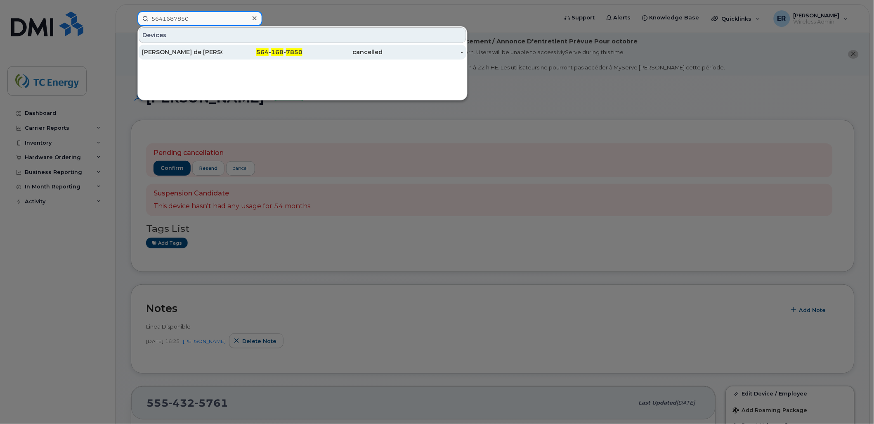
type input "5641687850"
click at [197, 50] on div "Horacio de Jesus Zamilpa Rodriguez" at bounding box center [182, 52] width 81 height 8
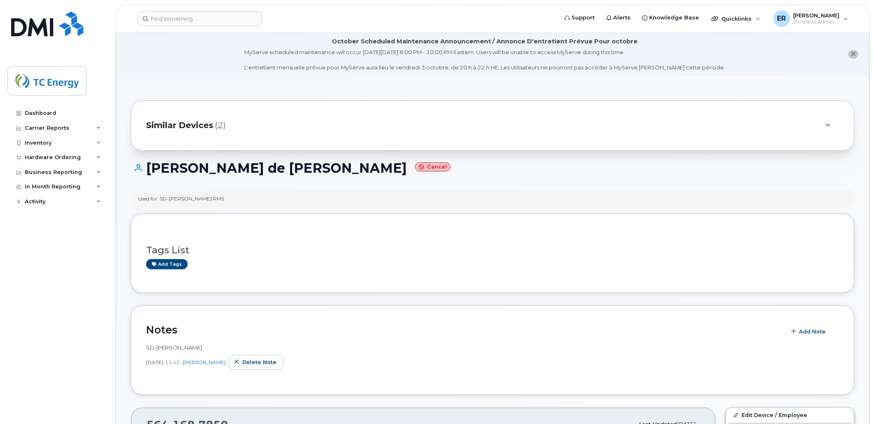
click at [200, 129] on span "Similar Devices" at bounding box center [179, 125] width 67 height 12
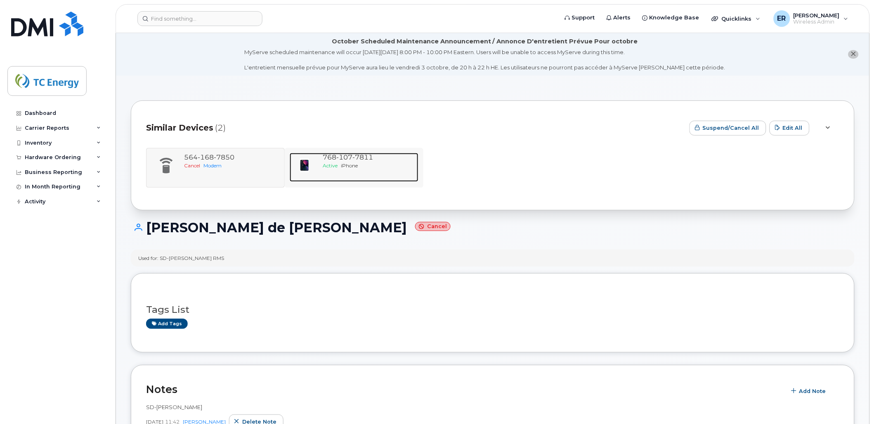
click at [351, 163] on span "iPhone" at bounding box center [349, 165] width 17 height 6
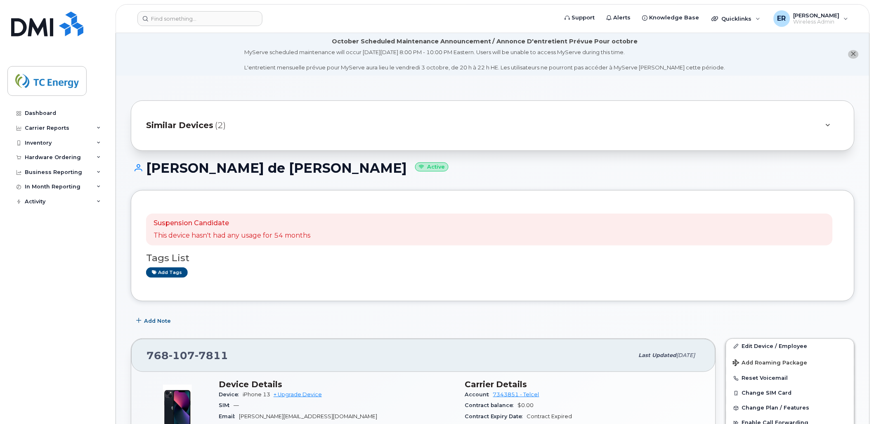
click at [190, 122] on span "Similar Devices" at bounding box center [179, 125] width 67 height 12
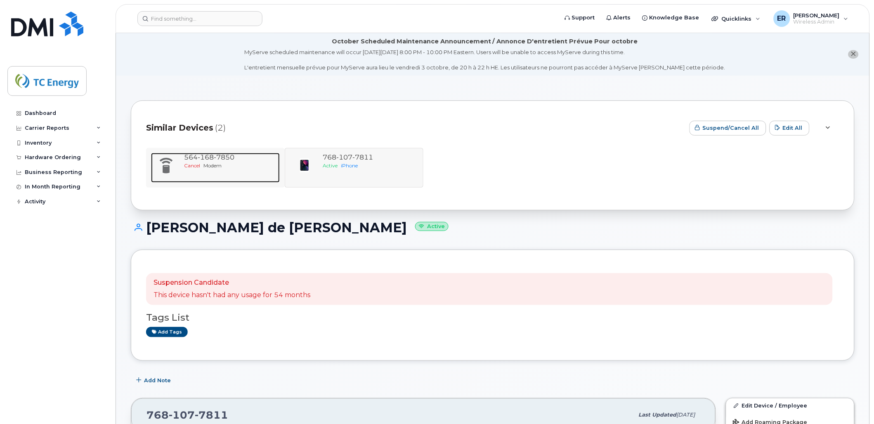
click at [227, 157] on span "7850" at bounding box center [224, 157] width 21 height 8
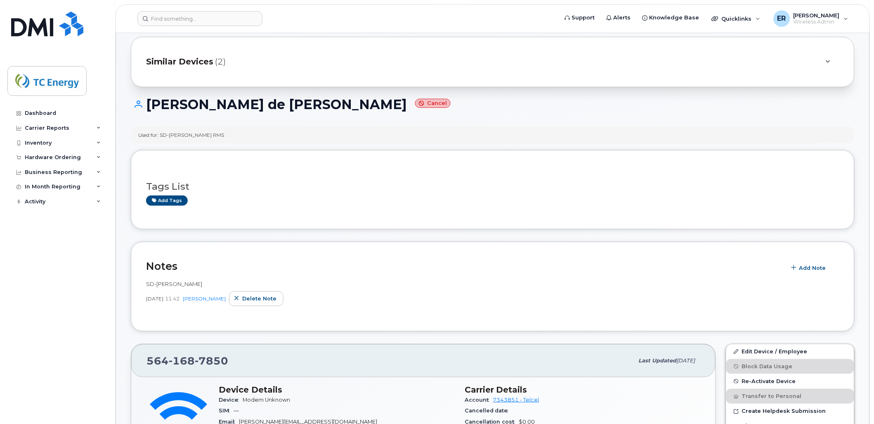
scroll to position [63, 0]
click at [265, 299] on span "Delete note" at bounding box center [259, 299] width 34 height 8
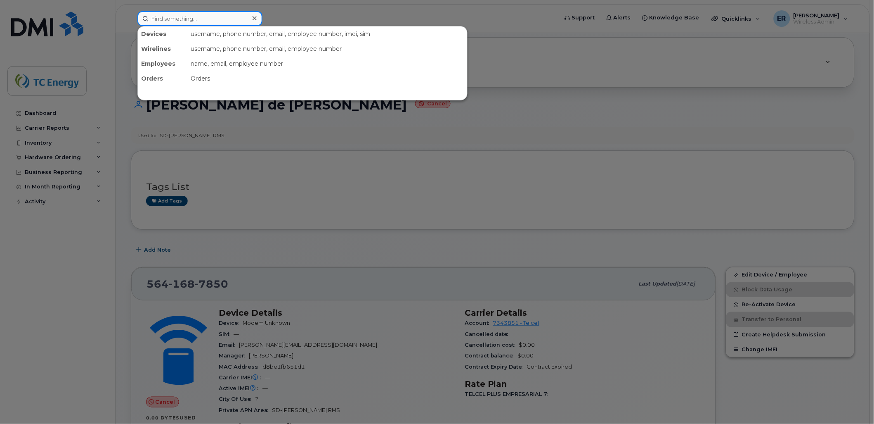
click at [225, 22] on input at bounding box center [199, 18] width 125 height 15
paste input "5578651343"
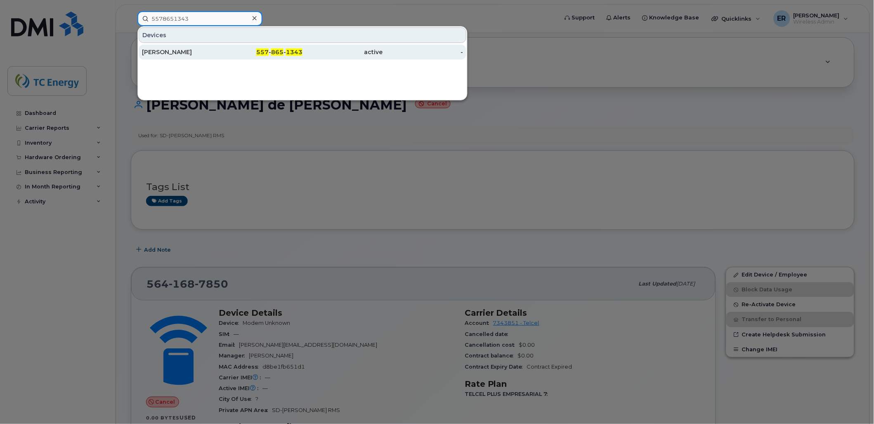
type input "5578651343"
click at [201, 54] on div "Joanna Maria Luna" at bounding box center [182, 52] width 81 height 8
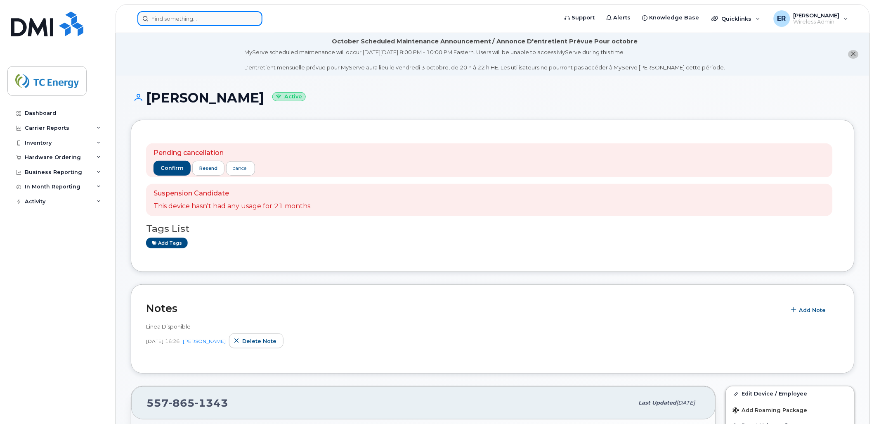
click at [196, 19] on input at bounding box center [199, 18] width 125 height 15
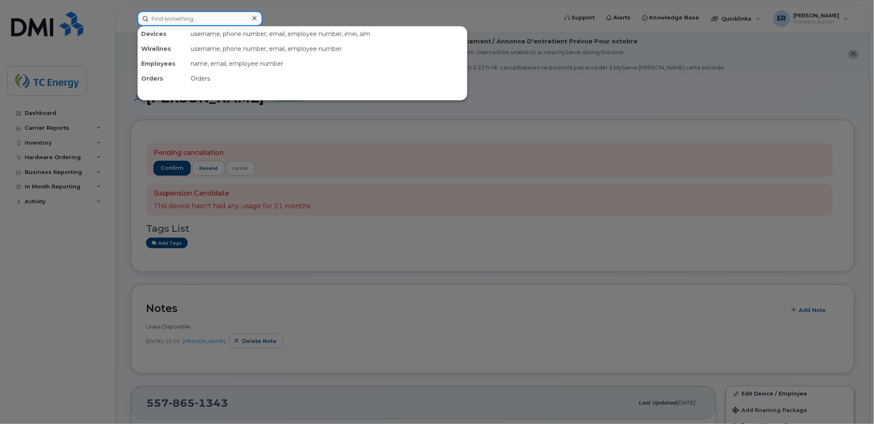
paste input "5545324824"
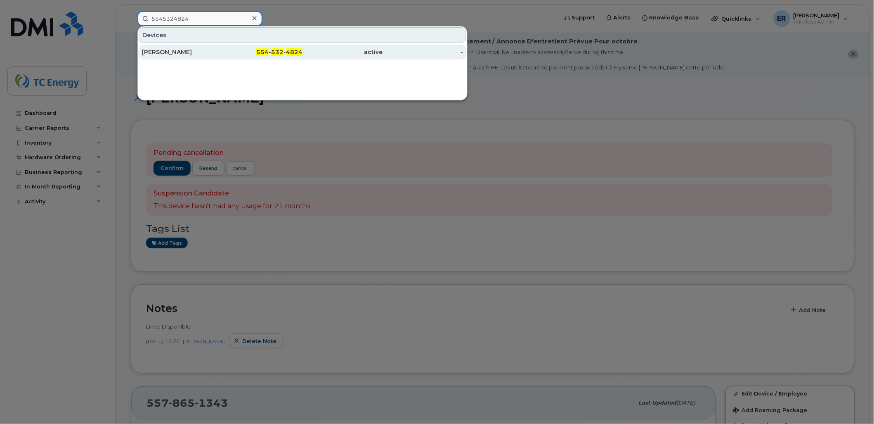
type input "5545324824"
click at [194, 52] on div "Jonathan Castrejon" at bounding box center [182, 52] width 81 height 8
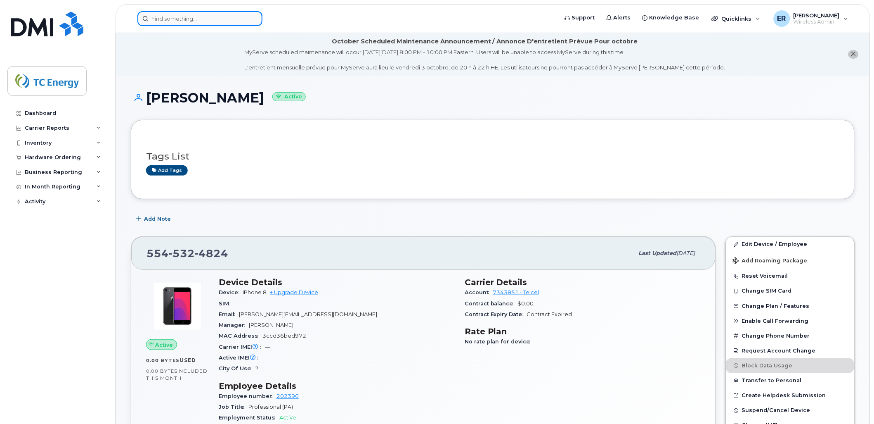
click at [181, 22] on input at bounding box center [199, 18] width 125 height 15
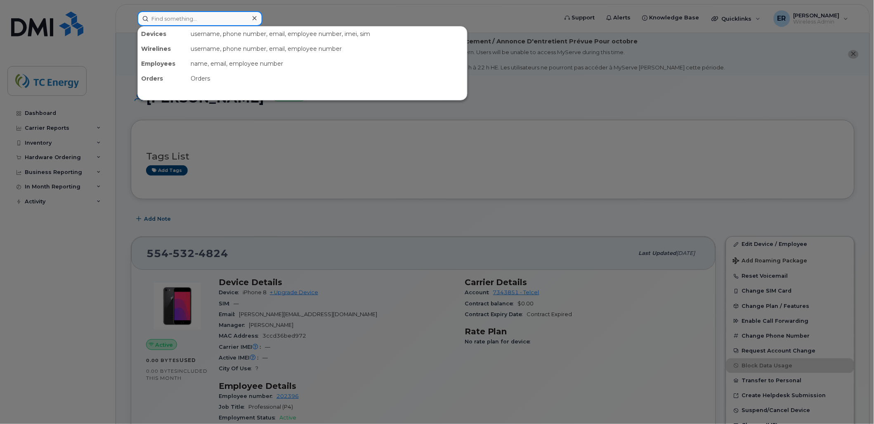
paste input "5625736219"
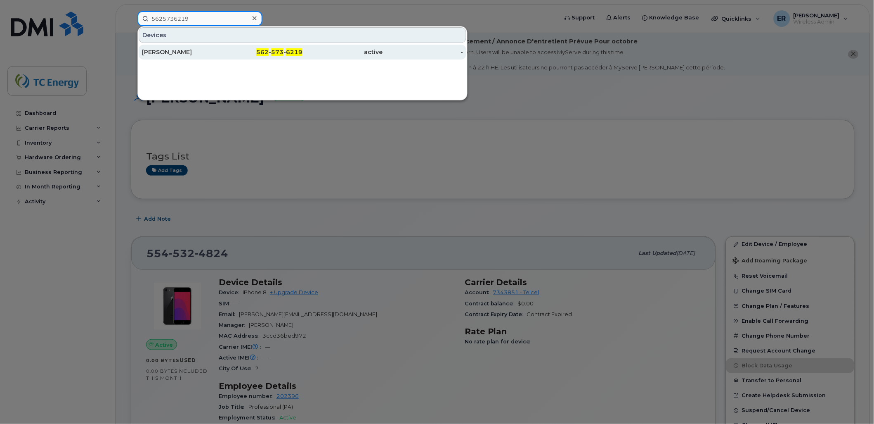
type input "5625736219"
click at [184, 54] on div "[PERSON_NAME]" at bounding box center [182, 52] width 81 height 8
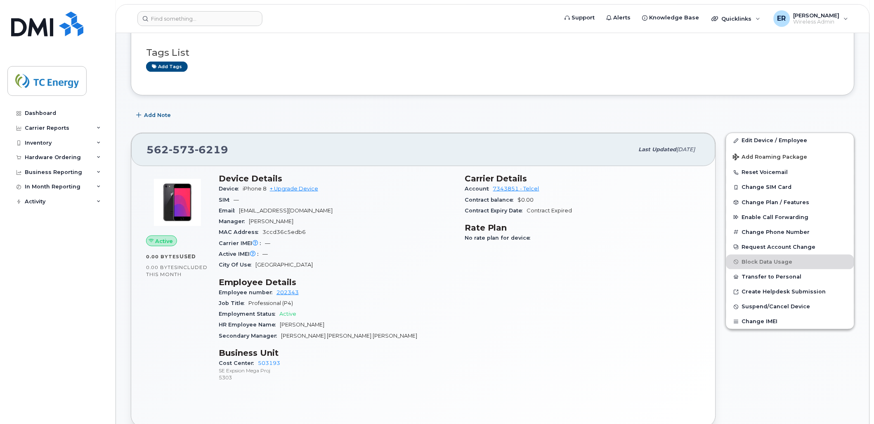
scroll to position [92, 0]
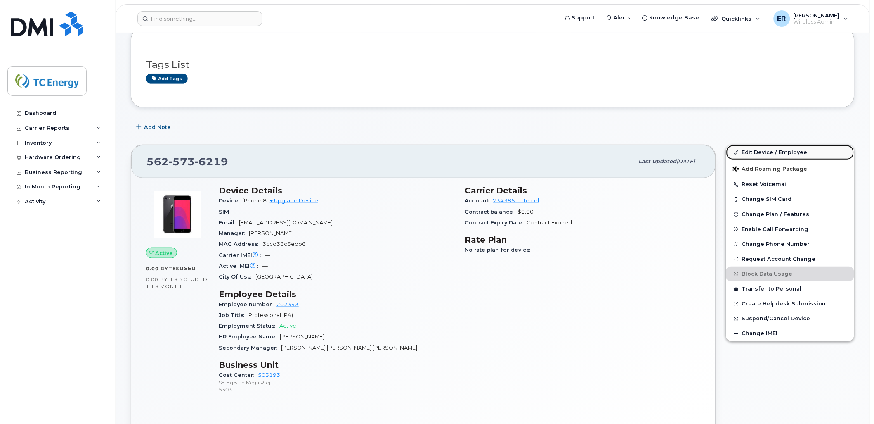
click at [763, 156] on link "Edit Device / Employee" at bounding box center [791, 152] width 128 height 15
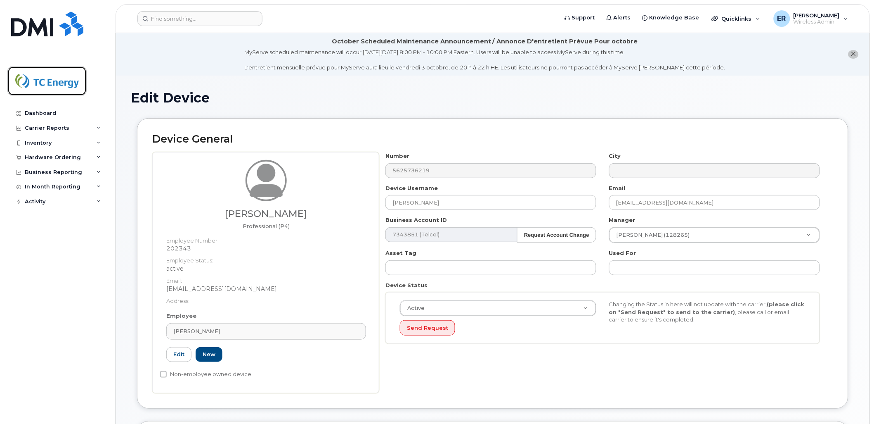
click at [73, 84] on img at bounding box center [47, 81] width 64 height 24
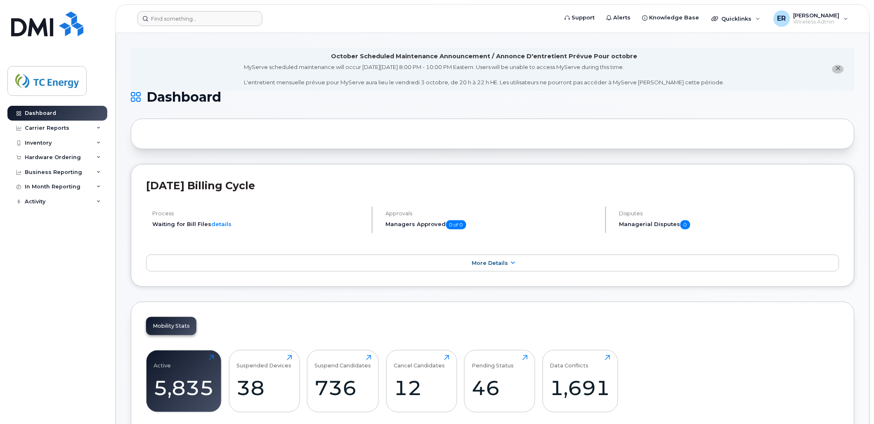
click at [174, 23] on header "Support Alerts Knowledge Base Quicklinks Suspend / Cancel Device Change SIM Car…" at bounding box center [493, 18] width 755 height 29
click at [175, 21] on input at bounding box center [199, 18] width 125 height 15
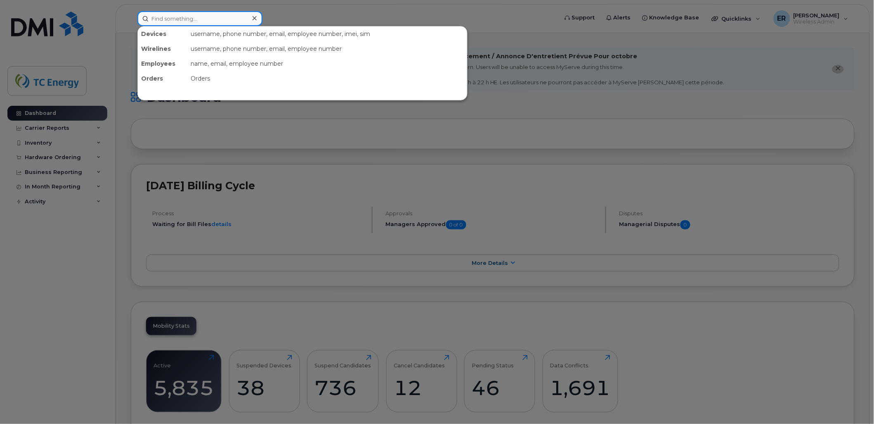
paste input "5641716729"
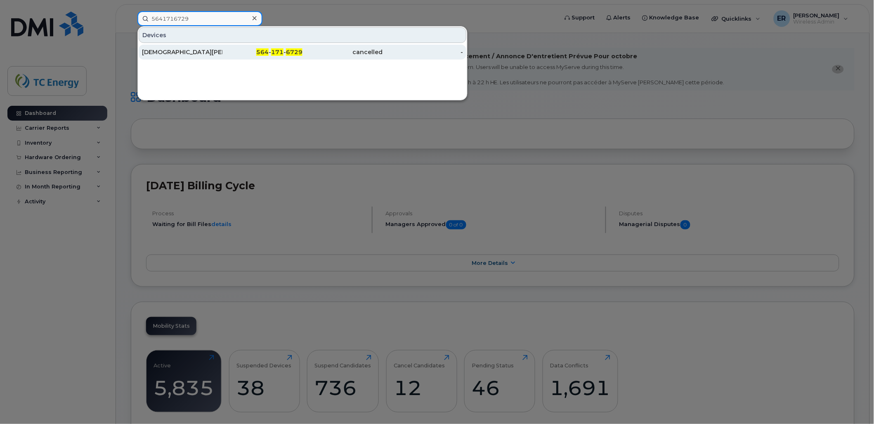
type input "5641716729"
click at [188, 50] on div "[DEMOGRAPHIC_DATA][PERSON_NAME]" at bounding box center [182, 52] width 81 height 8
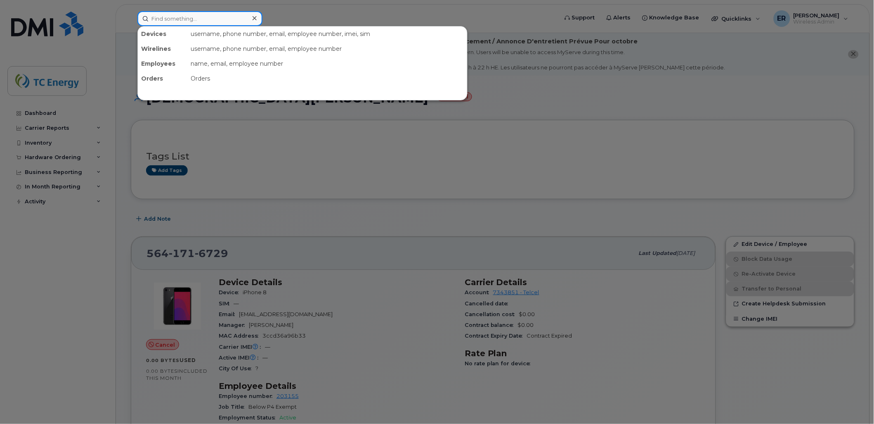
click at [182, 14] on input at bounding box center [199, 18] width 125 height 15
paste input "5512249043"
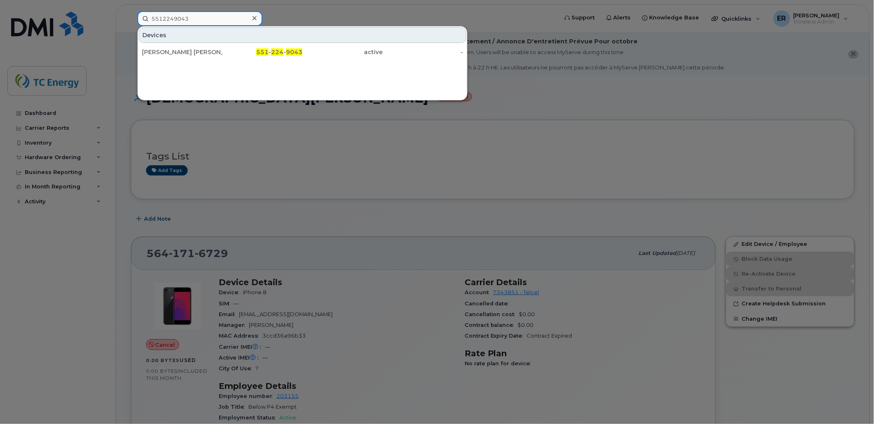
type input "5512249043"
click at [186, 44] on div "[PERSON_NAME] [PERSON_NAME] 551 - 224 - 9043 active -" at bounding box center [302, 52] width 329 height 17
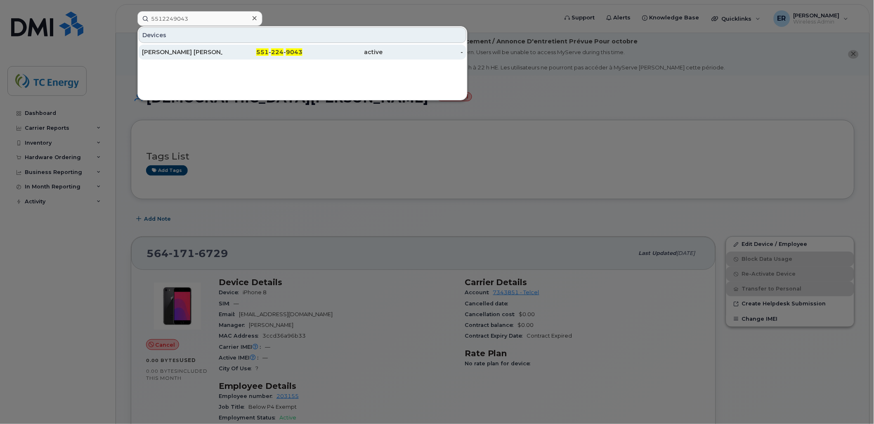
click at [186, 49] on div "[PERSON_NAME] [PERSON_NAME]" at bounding box center [182, 52] width 81 height 8
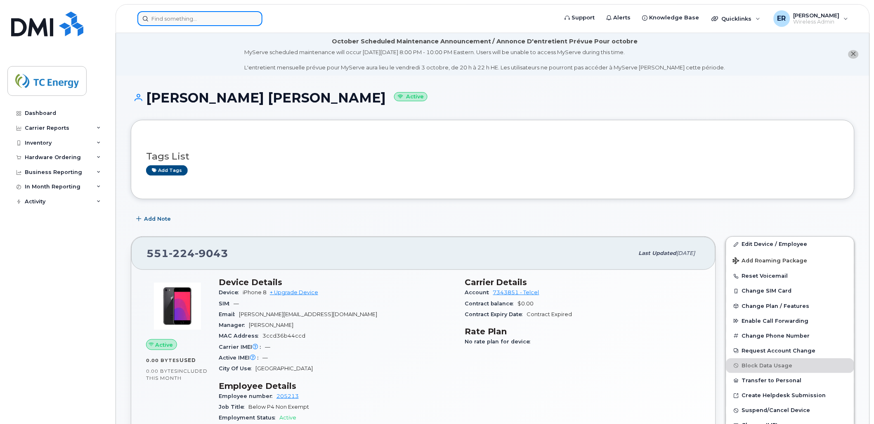
click at [215, 25] on input at bounding box center [199, 18] width 125 height 15
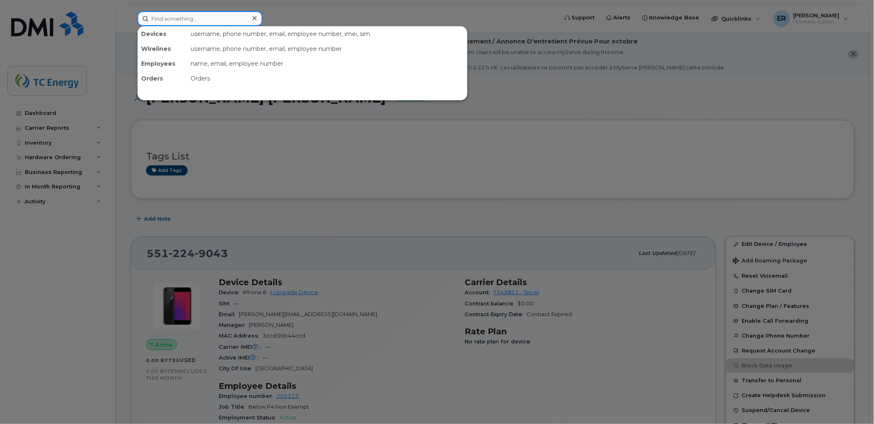
paste input "5641852647"
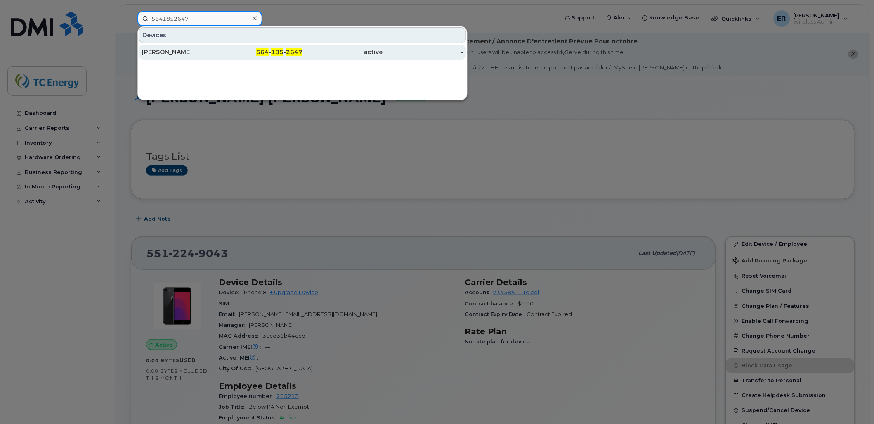
type input "5641852647"
click at [198, 52] on div "[PERSON_NAME]" at bounding box center [182, 52] width 81 height 8
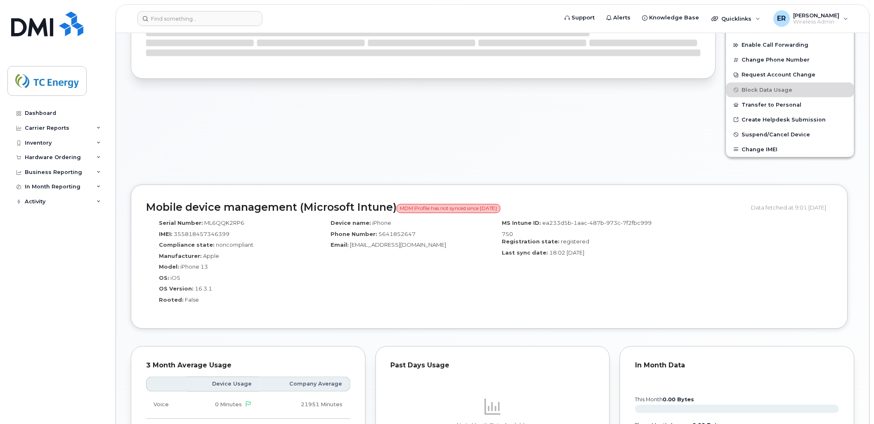
scroll to position [300, 0]
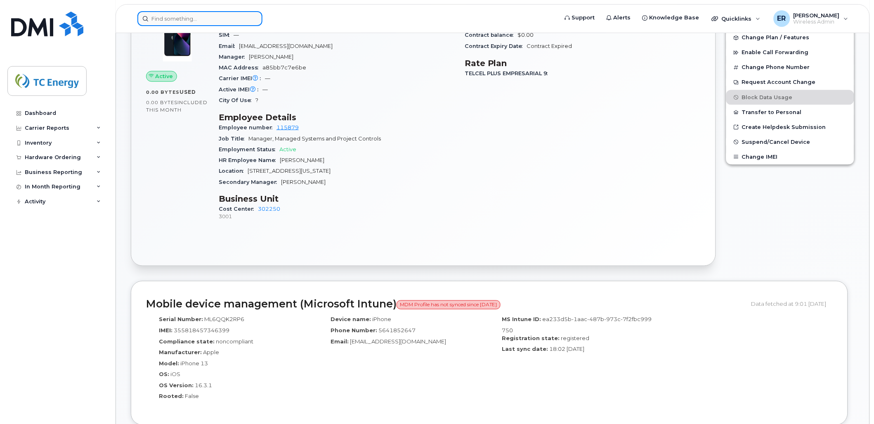
click at [199, 17] on input at bounding box center [199, 18] width 125 height 15
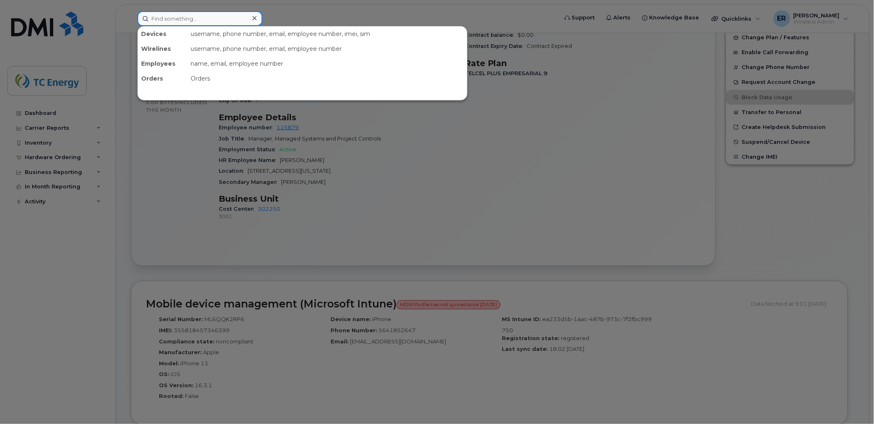
paste input "[PERSON_NAME]"
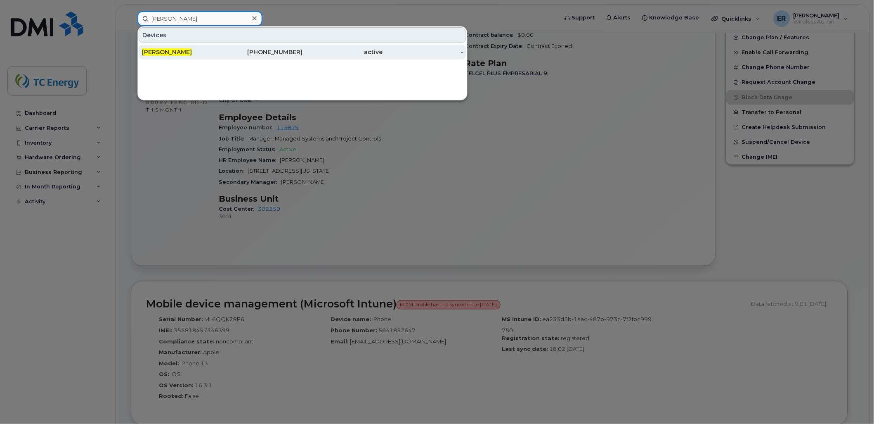
type input "[PERSON_NAME]"
click at [192, 49] on span "Juan Carlos Robayo" at bounding box center [167, 51] width 50 height 7
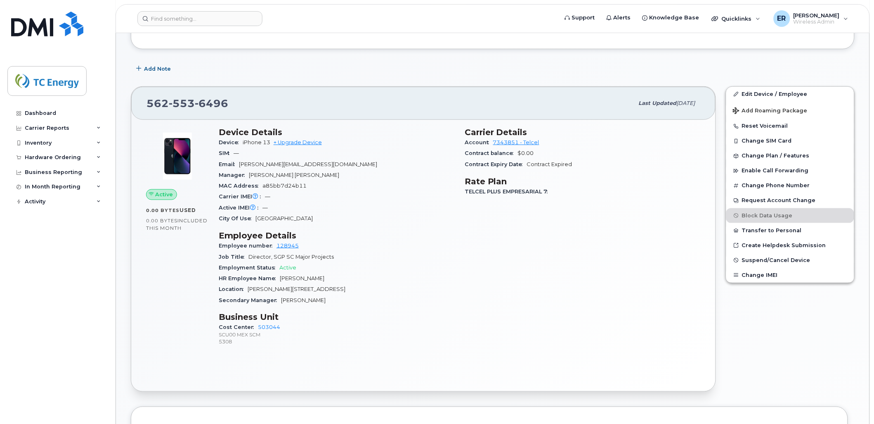
scroll to position [130, 0]
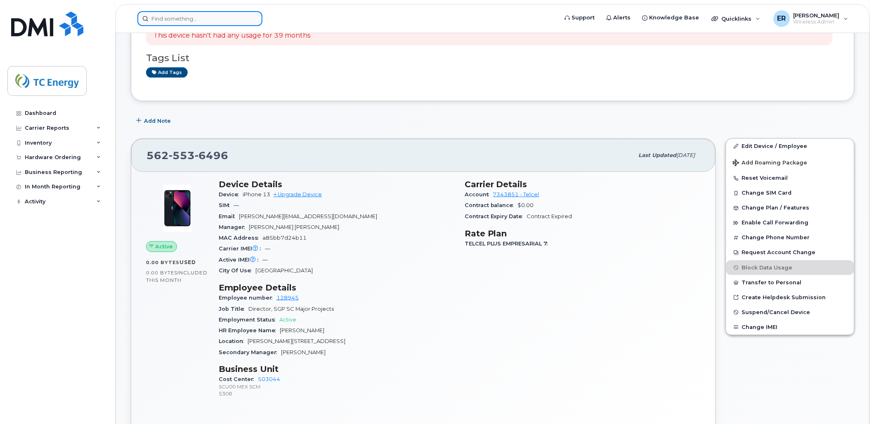
click at [209, 15] on input at bounding box center [199, 18] width 125 height 15
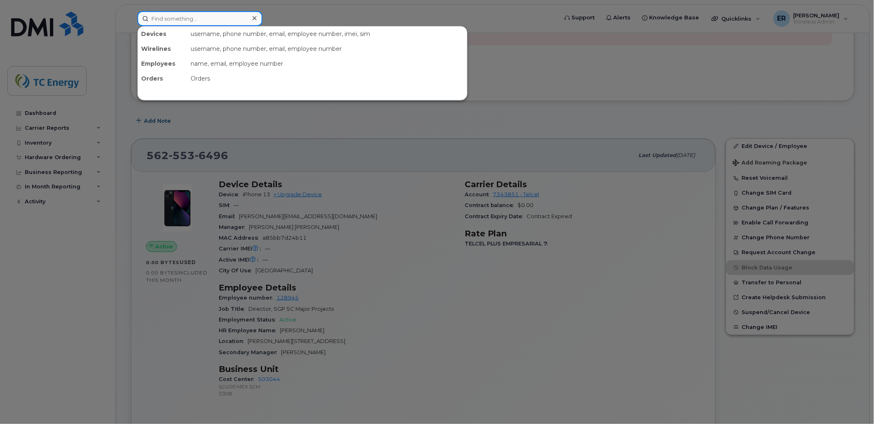
paste input "[PERSON_NAME]"
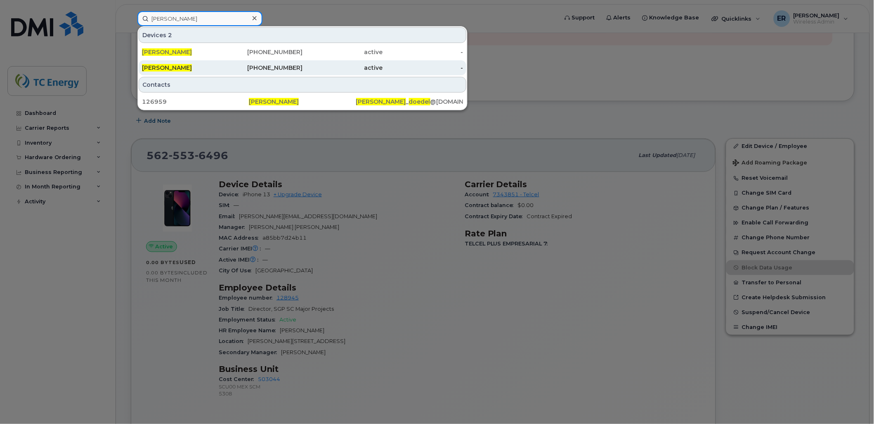
type input "[PERSON_NAME]"
click at [168, 70] on span "[PERSON_NAME]" at bounding box center [167, 67] width 50 height 7
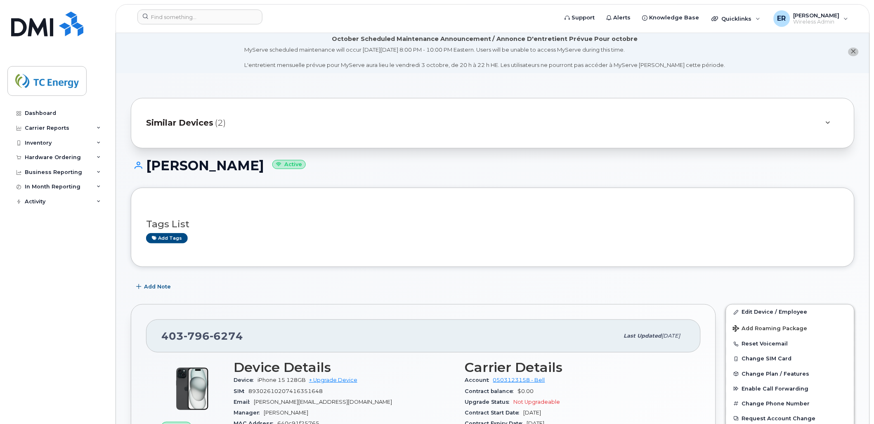
scroll to position [137, 0]
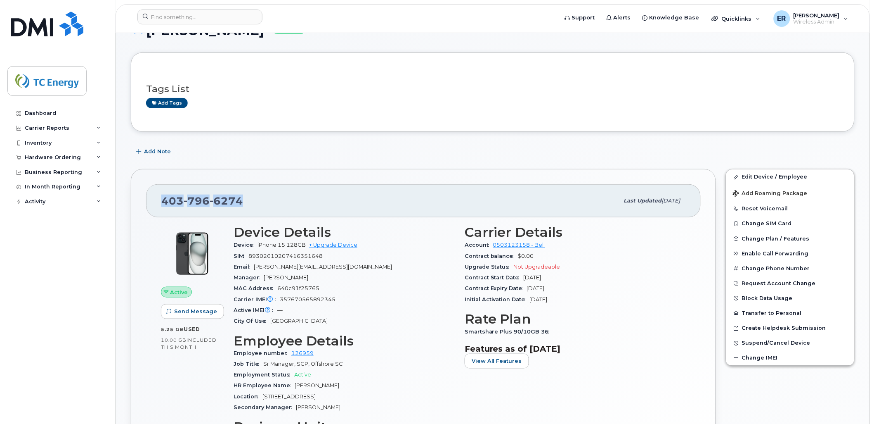
drag, startPoint x: 253, startPoint y: 204, endPoint x: 154, endPoint y: 203, distance: 99.1
click at [159, 203] on div "403 796 6274 Last updated Sep 26, 2025" at bounding box center [423, 200] width 555 height 33
copy span "403 796 6274"
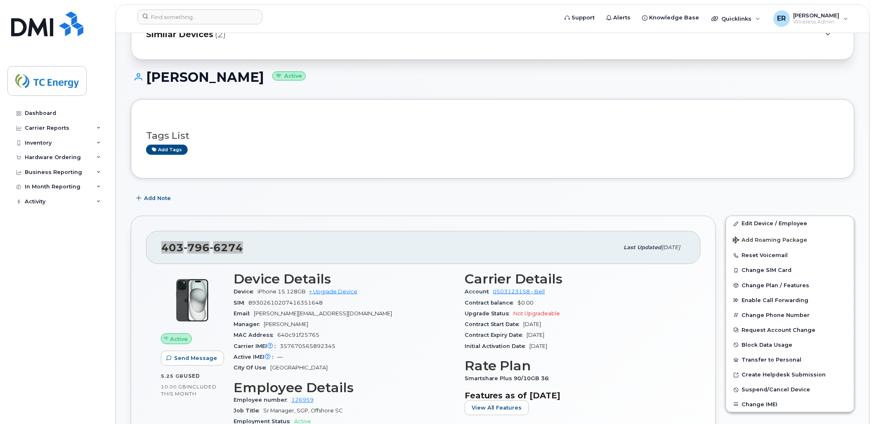
scroll to position [46, 0]
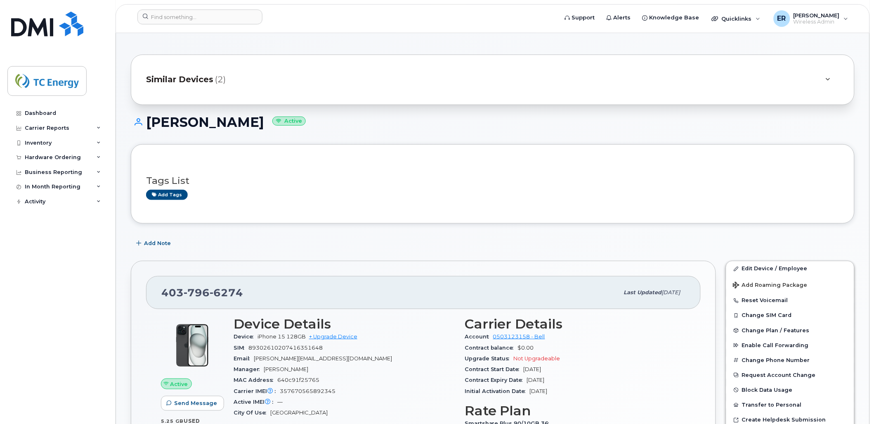
click at [199, 81] on span "Similar Devices" at bounding box center [179, 79] width 67 height 12
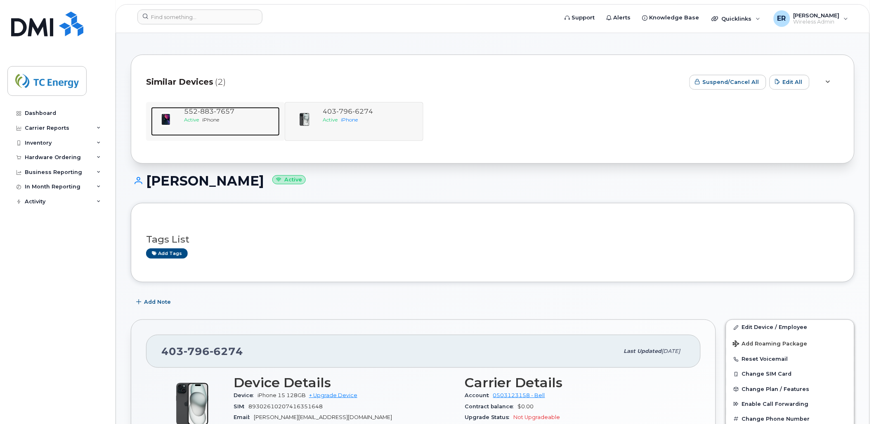
click at [186, 119] on span "Active" at bounding box center [191, 119] width 15 height 6
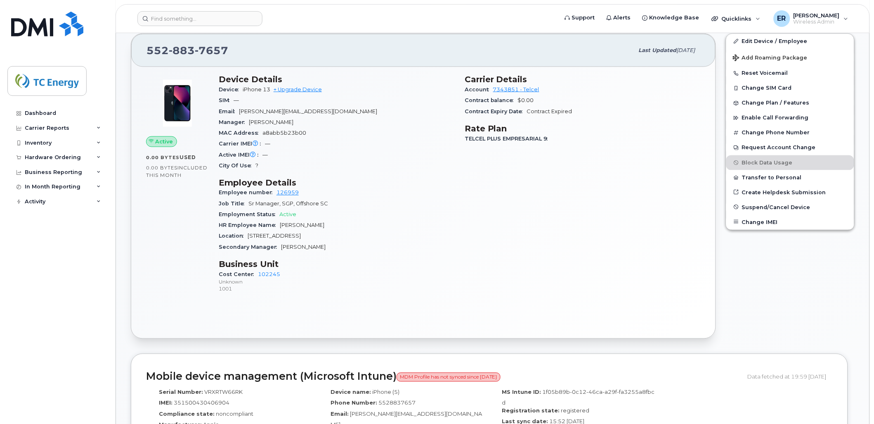
scroll to position [321, 0]
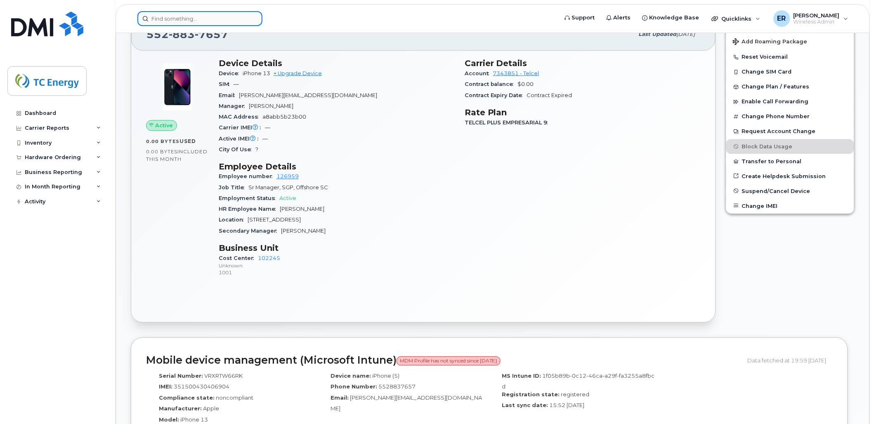
click at [217, 21] on input at bounding box center [199, 18] width 125 height 15
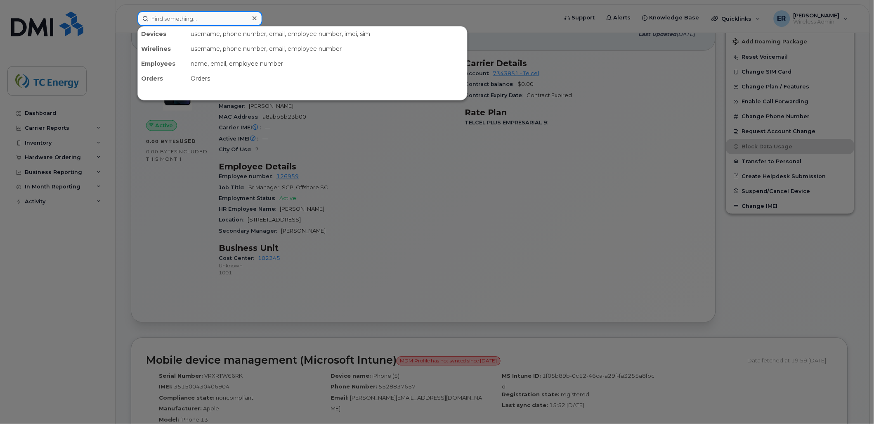
paste input "5651184884"
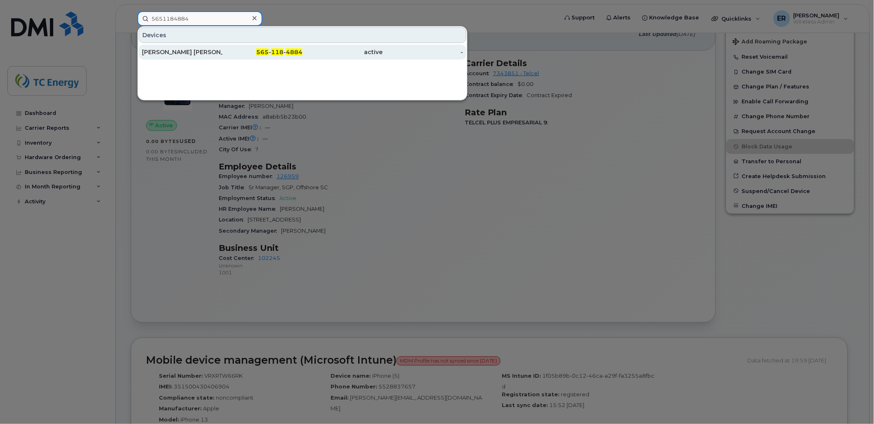
type input "5651184884"
click at [212, 55] on div "[PERSON_NAME] [PERSON_NAME]" at bounding box center [182, 52] width 81 height 8
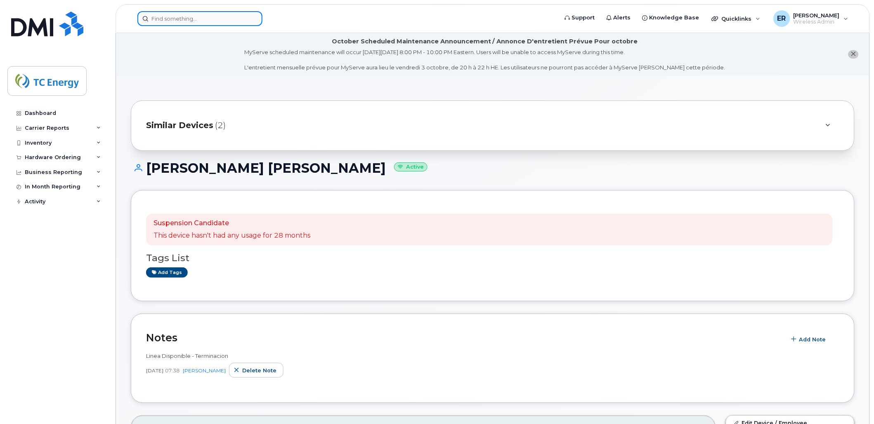
click at [206, 20] on input at bounding box center [199, 18] width 125 height 15
paste input "Hector Diaz"
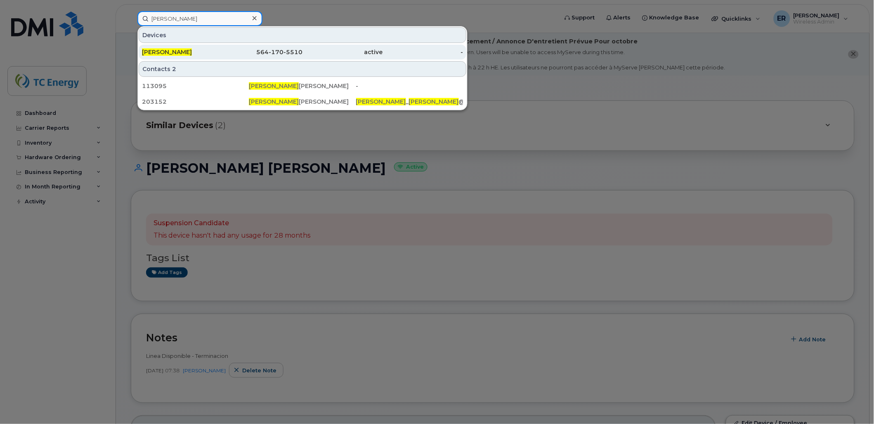
type input "Hector Diaz"
click at [177, 50] on div "Hector Diaz" at bounding box center [182, 52] width 81 height 8
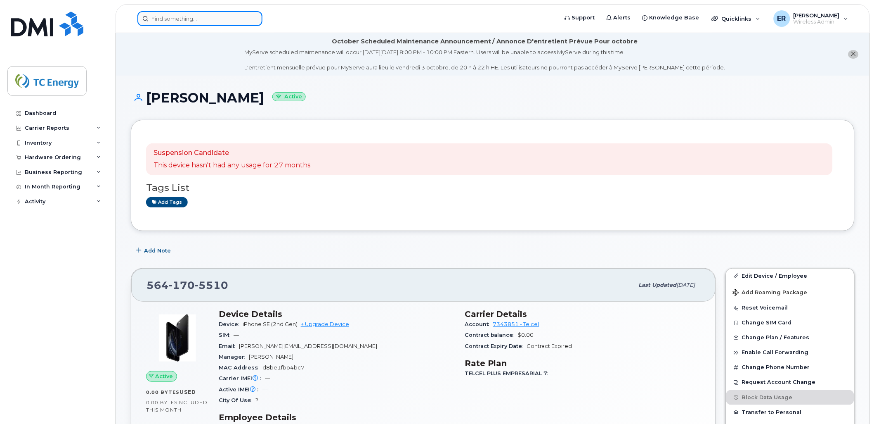
click at [241, 21] on input at bounding box center [199, 18] width 125 height 15
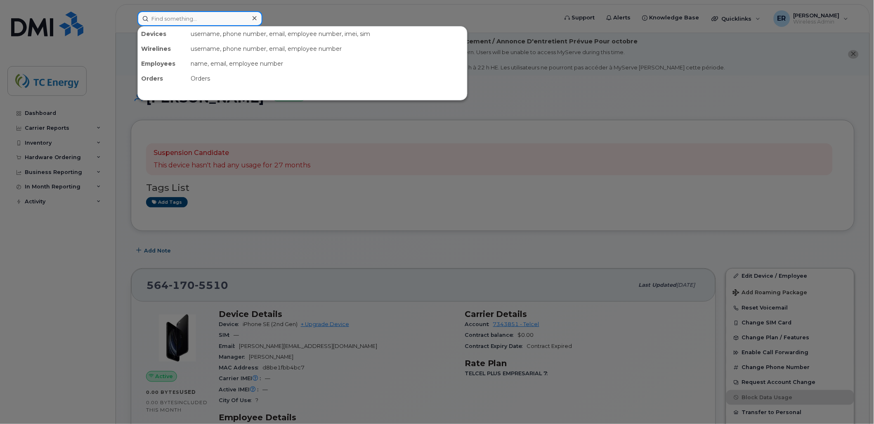
paste input "5580481689"
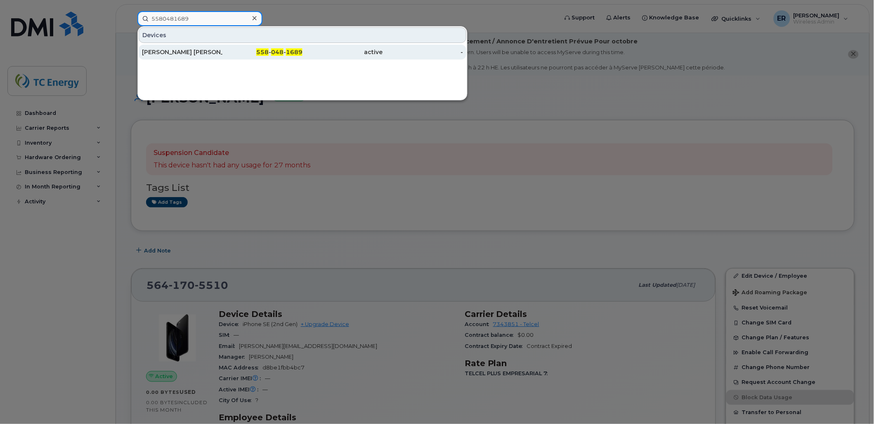
type input "5580481689"
click at [190, 46] on div "Raquel magday Soto Ruiz" at bounding box center [182, 52] width 81 height 15
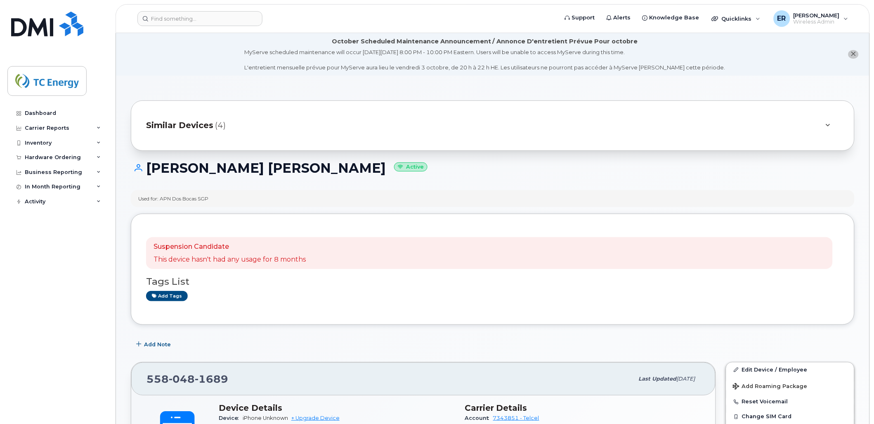
click at [254, 163] on h1 "Raquel magday Soto Ruiz Active" at bounding box center [493, 168] width 724 height 14
drag, startPoint x: 252, startPoint y: 167, endPoint x: 148, endPoint y: 164, distance: 104.5
click at [151, 166] on h1 "Raquel magday Soto Ruiz Active" at bounding box center [493, 168] width 724 height 14
copy h1 "Raquel magday"
drag, startPoint x: 310, startPoint y: 256, endPoint x: 123, endPoint y: 246, distance: 188.1
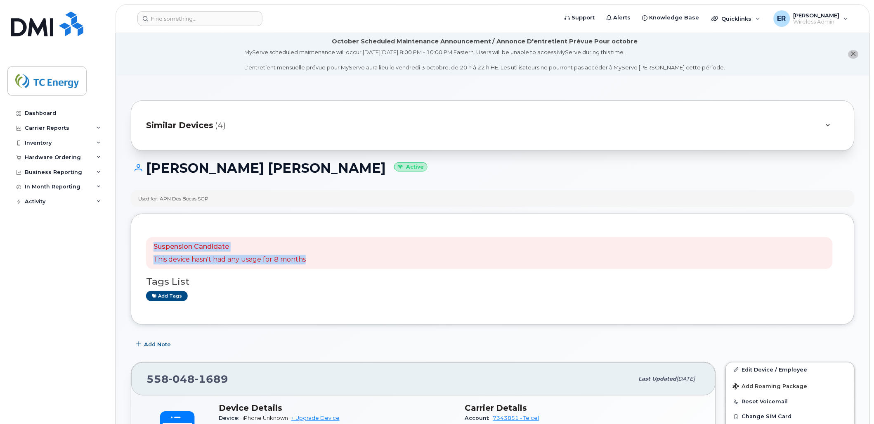
copy div "Suspension Candidate This device hasn't had any usage for 8 months"
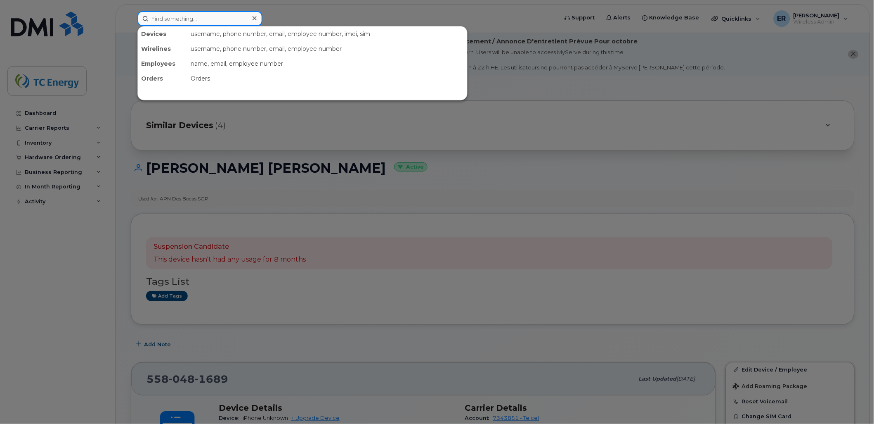
click at [219, 21] on input at bounding box center [199, 18] width 125 height 15
paste input "5641852647"
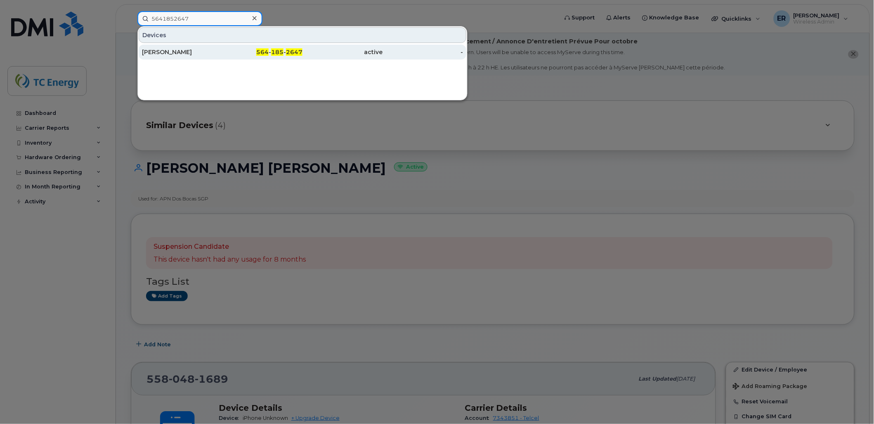
type input "5641852647"
click at [192, 53] on div "[PERSON_NAME]" at bounding box center [182, 52] width 81 height 8
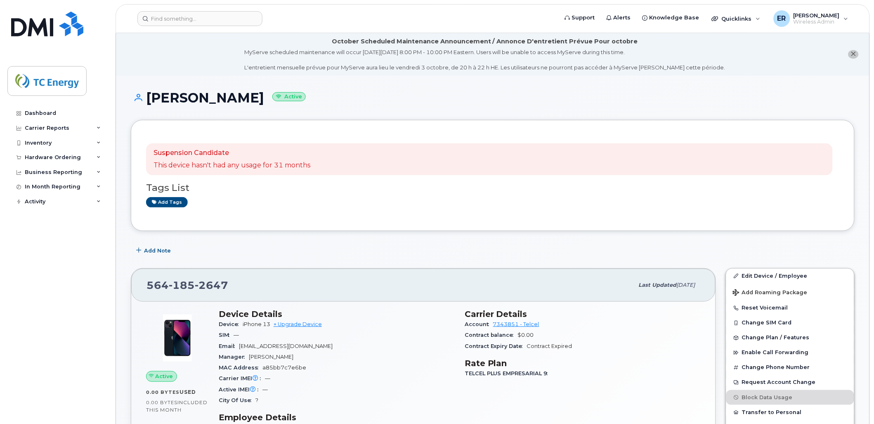
drag, startPoint x: 319, startPoint y: 226, endPoint x: 333, endPoint y: 232, distance: 15.4
click at [319, 226] on div "Suspension Candidate This device hasn't had any usage for 31 months Tags List A…" at bounding box center [493, 175] width 724 height 111
